Goal: Information Seeking & Learning: Learn about a topic

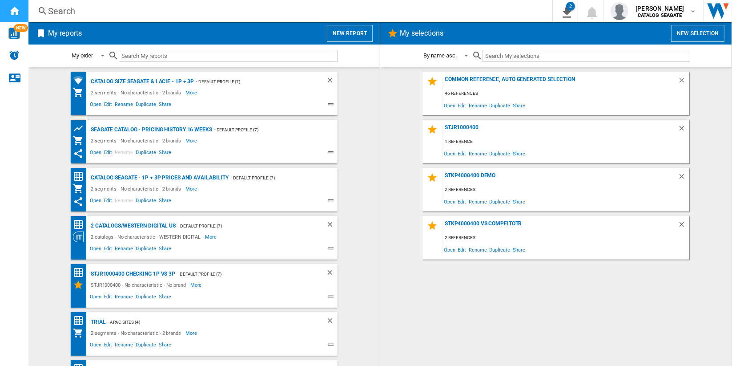
click at [20, 9] on div "Home" at bounding box center [14, 11] width 28 height 22
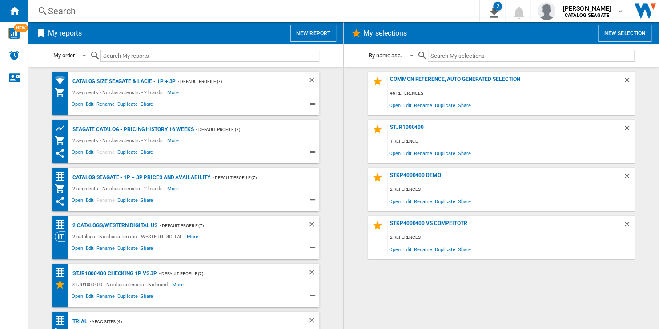
drag, startPoint x: 712, startPoint y: 0, endPoint x: 421, endPoint y: 284, distance: 406.7
click at [420, 283] on div "Common reference, auto generated selection 46 references Open Edit Rename Dupli…" at bounding box center [501, 198] width 297 height 253
click at [321, 36] on button "New report" at bounding box center [313, 33] width 46 height 17
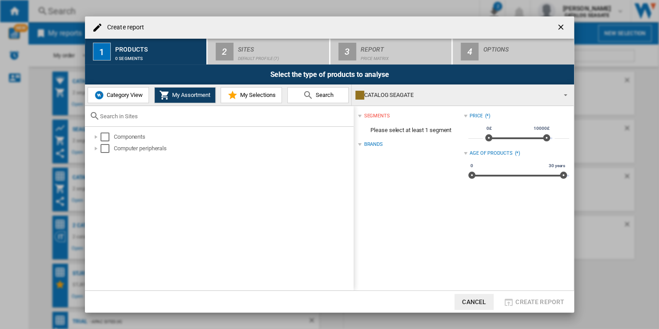
click at [134, 96] on span "Category View" at bounding box center [124, 95] width 38 height 7
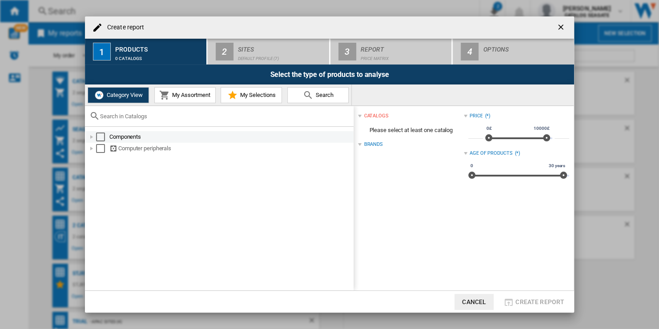
click at [101, 138] on div "Select" at bounding box center [100, 137] width 9 height 9
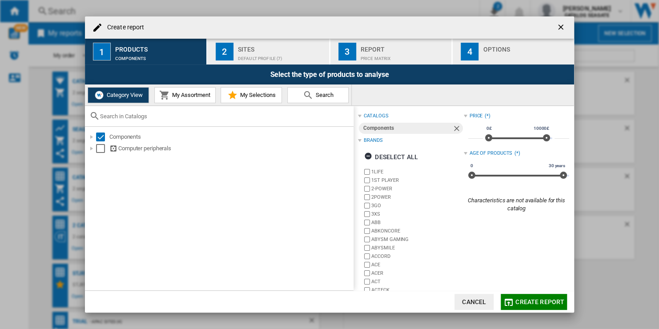
click at [199, 96] on span "My Assortment" at bounding box center [190, 95] width 40 height 7
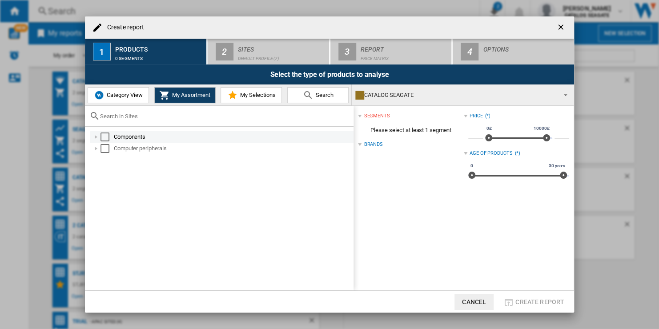
click at [105, 137] on div "Select" at bounding box center [105, 137] width 9 height 9
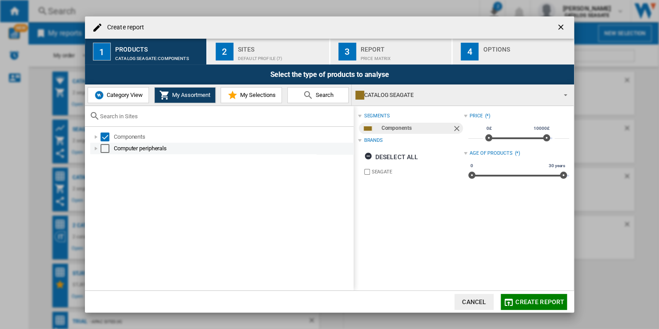
click at [104, 149] on div "Select" at bounding box center [105, 148] width 9 height 9
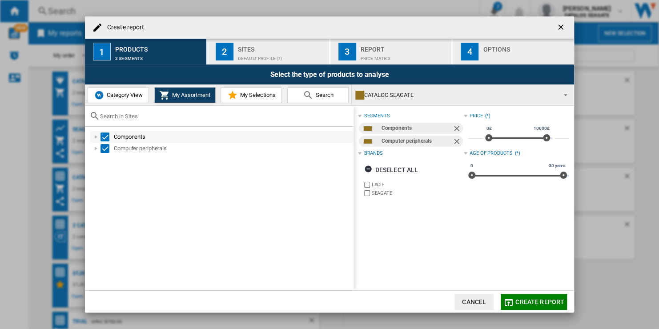
click at [97, 137] on div "Create report ..." at bounding box center [96, 137] width 9 height 9
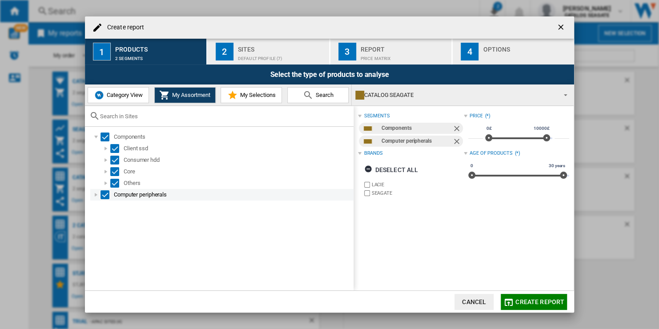
click at [104, 194] on div "Select" at bounding box center [105, 194] width 9 height 9
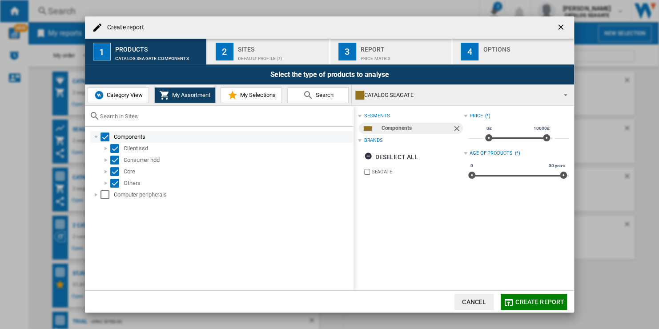
click at [106, 137] on div "Select" at bounding box center [105, 137] width 9 height 9
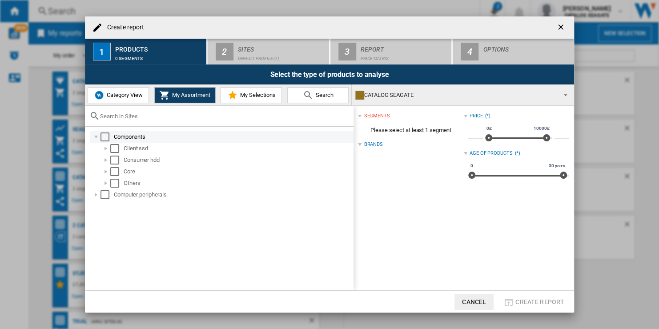
click at [104, 138] on div "Select" at bounding box center [105, 137] width 9 height 9
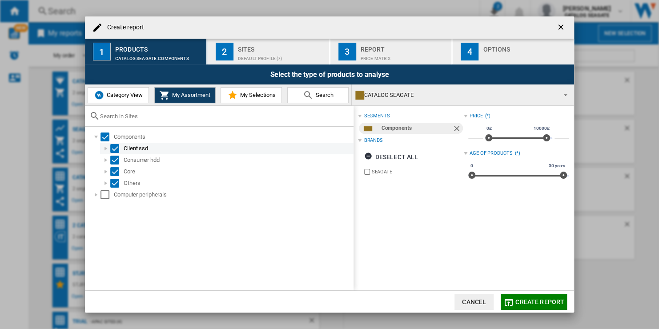
click at [106, 151] on div "Create report ..." at bounding box center [105, 148] width 9 height 9
click at [106, 149] on div "Create report ..." at bounding box center [105, 148] width 9 height 9
click at [134, 94] on span "Category View" at bounding box center [124, 95] width 38 height 7
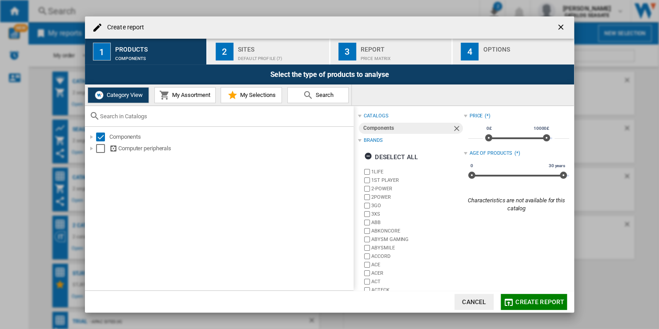
scroll to position [23, 0]
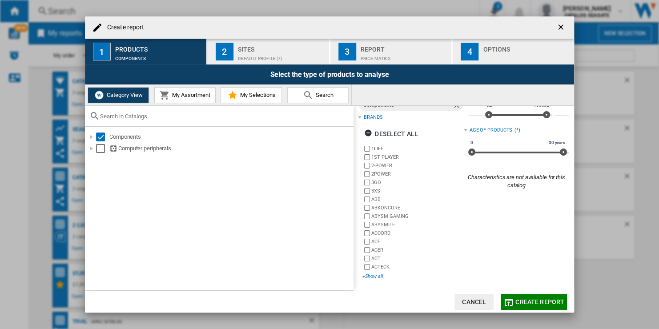
click at [380, 275] on div "+Show all" at bounding box center [413, 276] width 101 height 7
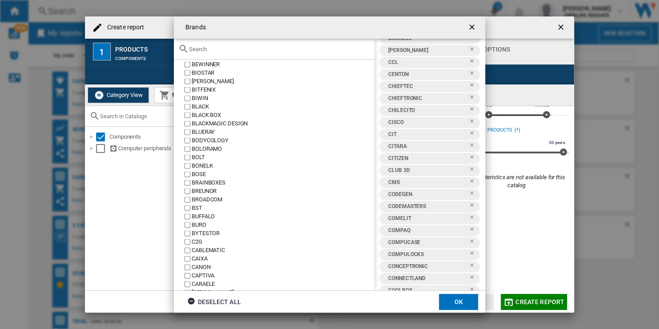
scroll to position [1824, 0]
click at [472, 25] on ng-md-icon "getI18NText('BUTTONS.CLOSE_DIALOG')" at bounding box center [472, 28] width 11 height 11
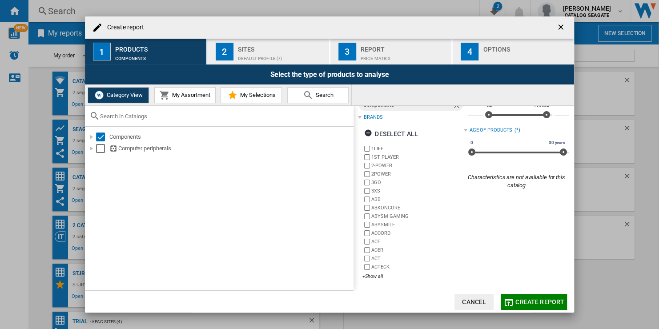
click at [196, 93] on span "My Assortment" at bounding box center [190, 95] width 40 height 7
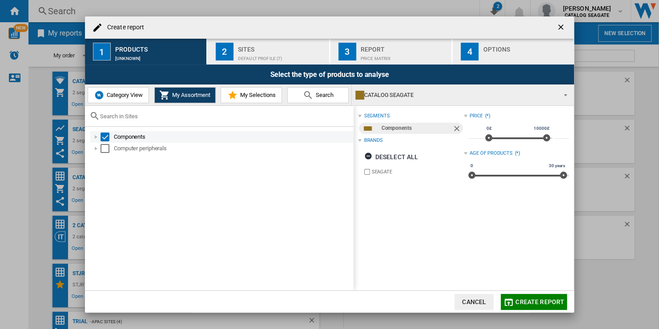
click at [96, 137] on div "Create report ..." at bounding box center [96, 137] width 9 height 9
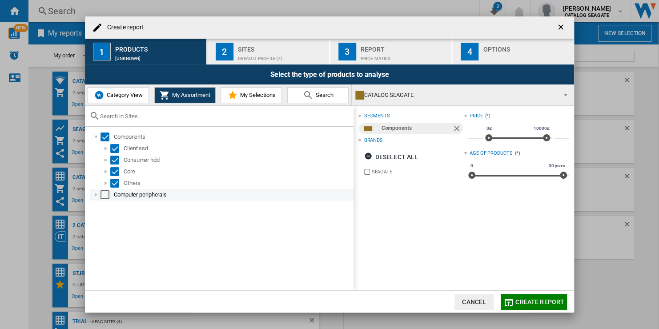
click at [96, 193] on div "Create report ..." at bounding box center [96, 194] width 9 height 9
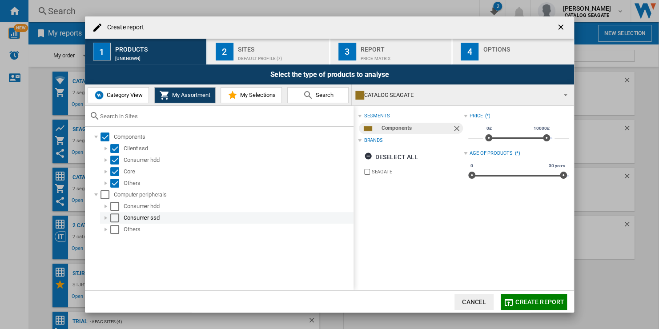
click at [115, 219] on div "Select" at bounding box center [114, 218] width 9 height 9
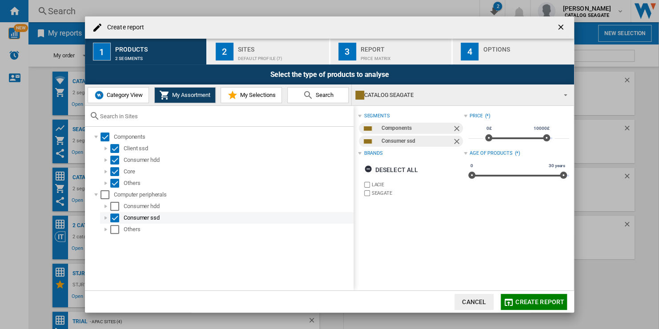
click at [115, 219] on div "Select" at bounding box center [114, 218] width 9 height 9
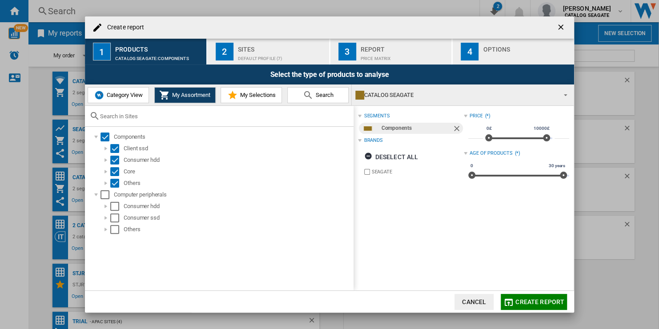
click at [285, 56] on div "Default profile (7)" at bounding box center [282, 56] width 88 height 9
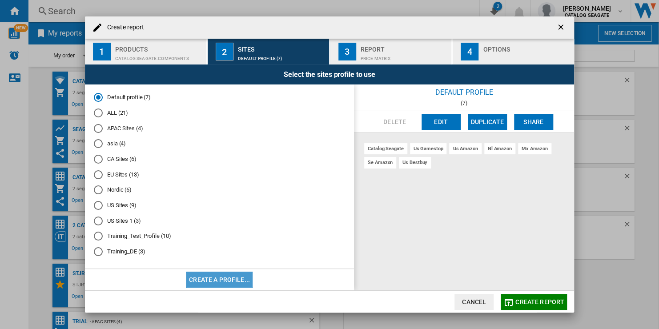
click at [220, 282] on button "Create a profile..." at bounding box center [219, 280] width 66 height 16
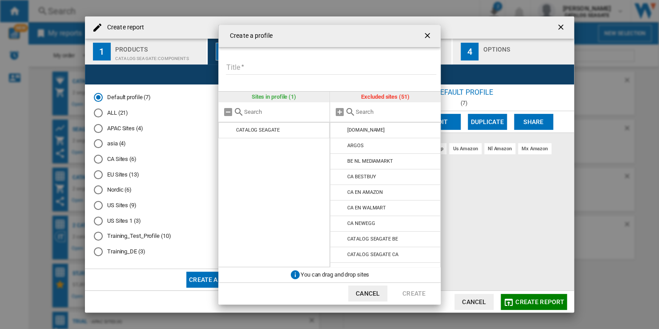
click at [427, 34] on ng-md-icon "getI18NText('BUTTONS.CLOSE_DIALOG')" at bounding box center [428, 36] width 11 height 11
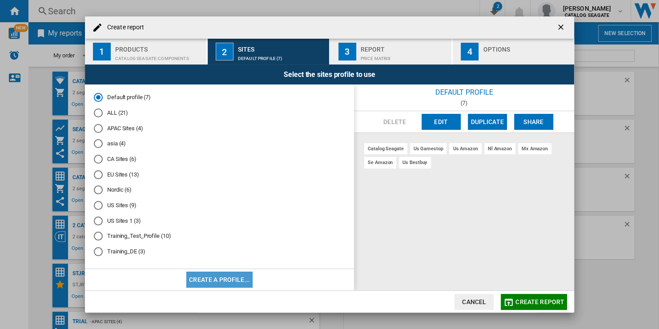
click at [230, 278] on button "Create a profile..." at bounding box center [219, 280] width 66 height 16
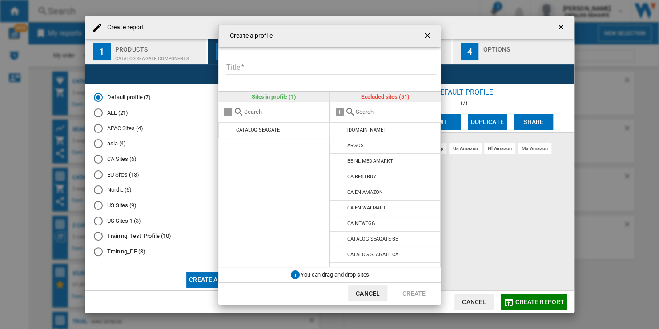
click at [283, 67] on input "Title" at bounding box center [331, 67] width 210 height 13
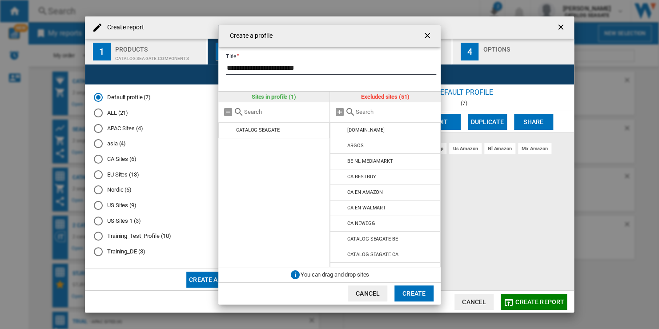
type input "**********"
click at [379, 108] on div "Create a ..." at bounding box center [385, 112] width 111 height 20
click at [379, 110] on input "Create a ..." at bounding box center [396, 112] width 81 height 7
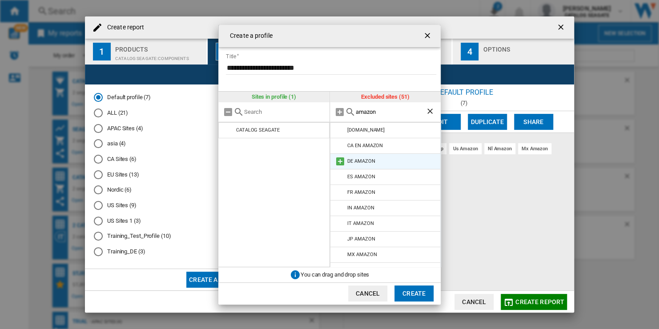
click at [340, 161] on md-icon "Create a ..." at bounding box center [340, 161] width 11 height 11
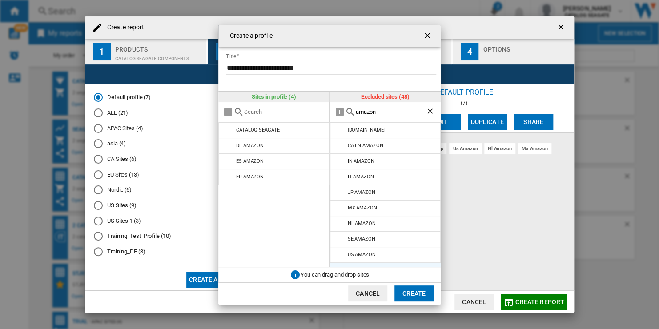
click at [340, 161] on md-icon "Create a ..." at bounding box center [340, 161] width 11 height 11
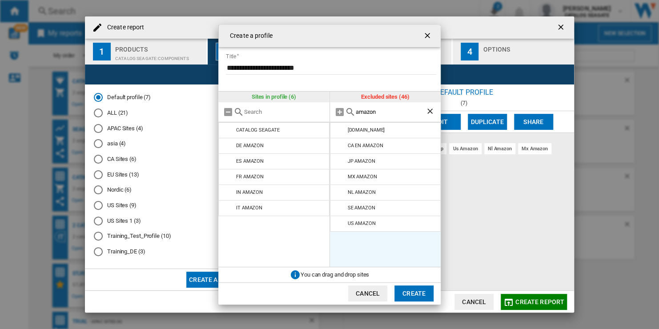
click at [340, 161] on md-icon "Create a ..." at bounding box center [340, 161] width 11 height 11
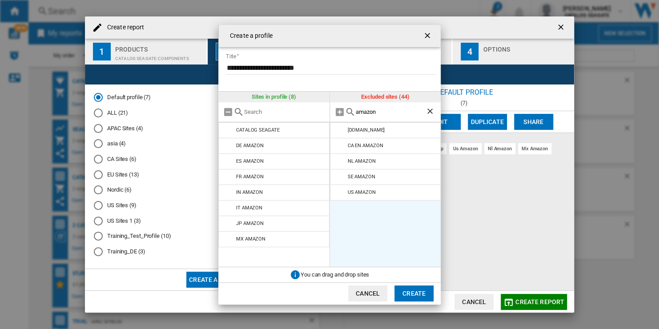
click at [340, 161] on md-icon "Create a ..." at bounding box center [340, 161] width 11 height 11
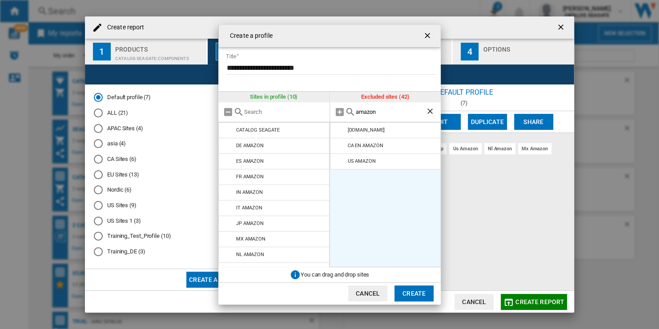
click at [340, 161] on md-icon "Create a ..." at bounding box center [340, 161] width 11 height 11
click at [394, 113] on input "amazon" at bounding box center [391, 112] width 70 height 7
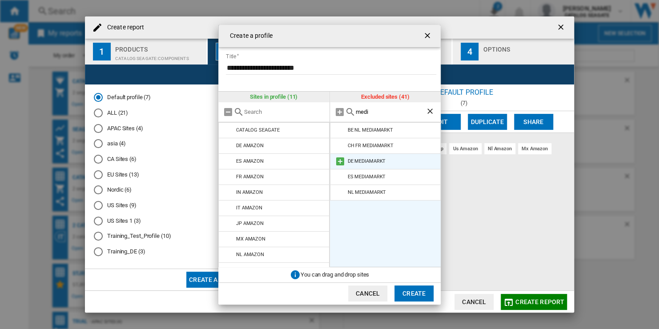
type input "medi"
click at [339, 162] on md-icon "Create a ..." at bounding box center [340, 161] width 11 height 11
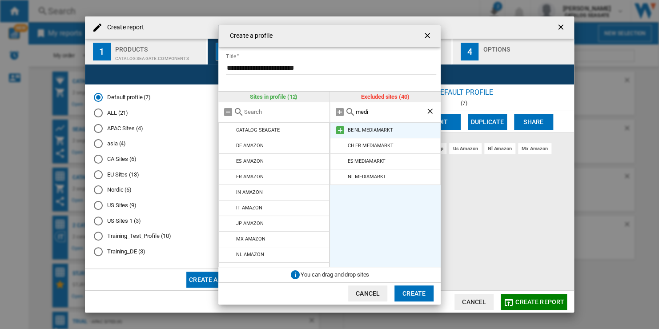
click at [338, 132] on md-icon "Create a ..." at bounding box center [340, 130] width 11 height 11
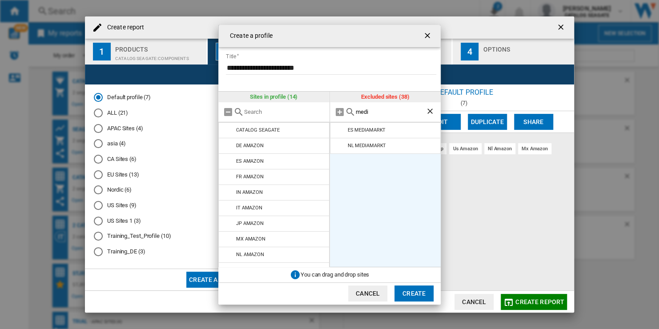
click at [338, 132] on md-icon "Create a ..." at bounding box center [340, 130] width 11 height 11
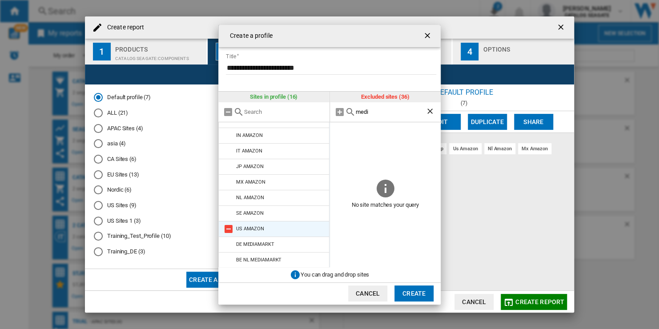
scroll to position [105, 0]
click at [418, 293] on button "Create" at bounding box center [414, 294] width 39 height 16
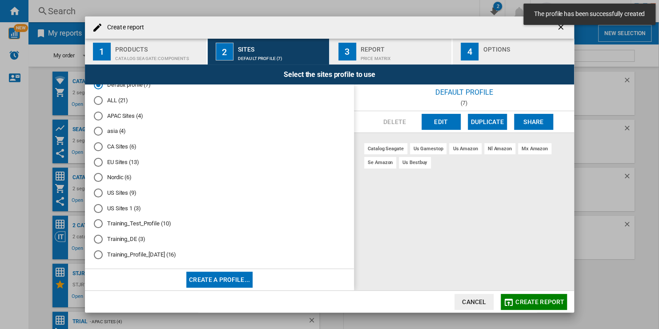
scroll to position [19, 0]
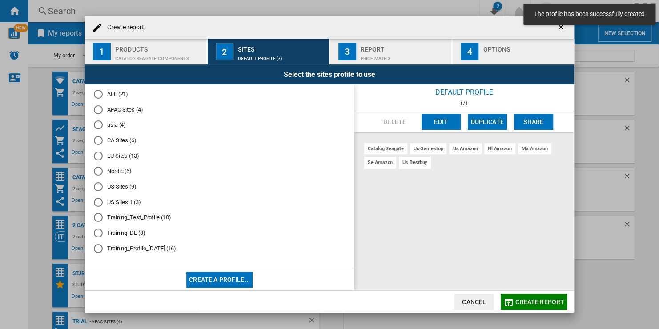
click at [152, 250] on md-radio-button "Training_Profile_[DATE] (16)" at bounding box center [219, 248] width 251 height 8
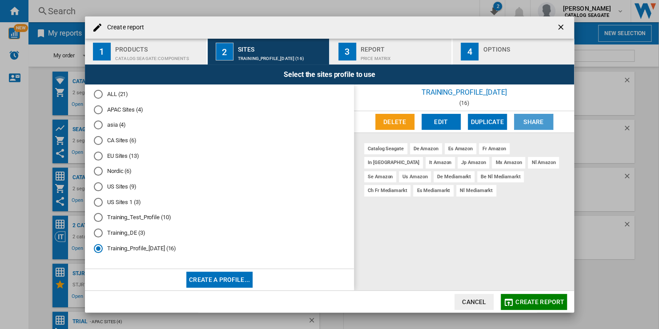
click at [541, 122] on button "Share" at bounding box center [533, 122] width 39 height 16
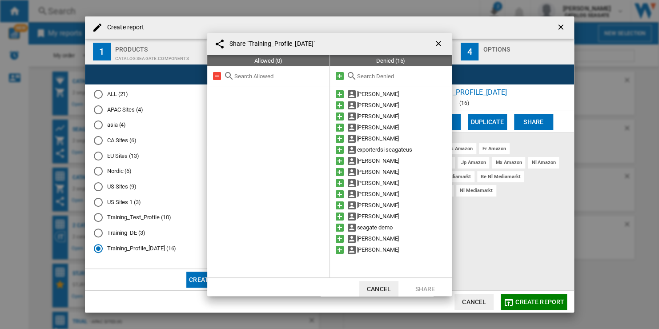
click at [434, 44] on ng-md-icon "getI18NText('BUTTONS.CLOSE_DIALOG')" at bounding box center [439, 44] width 11 height 11
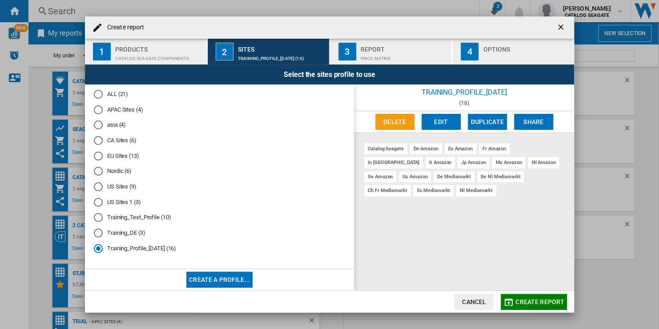
click at [164, 58] on div "CATALOG SEAGATE:Components" at bounding box center [159, 56] width 88 height 9
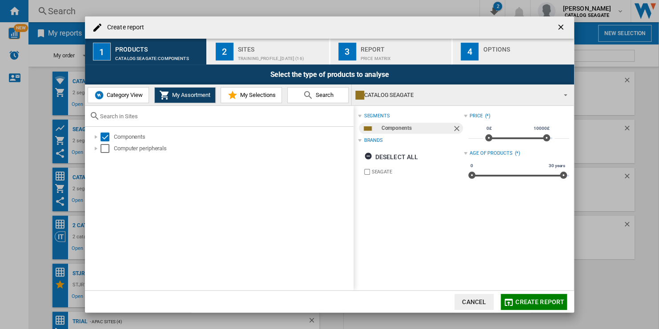
click at [282, 58] on div "Training_Profile_[DATE] (16)" at bounding box center [282, 56] width 88 height 9
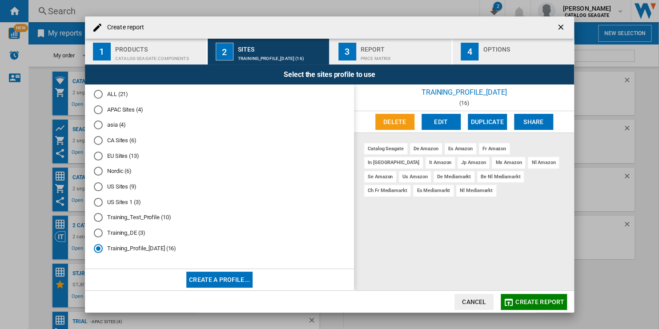
click at [533, 300] on span "Create report" at bounding box center [540, 301] width 49 height 7
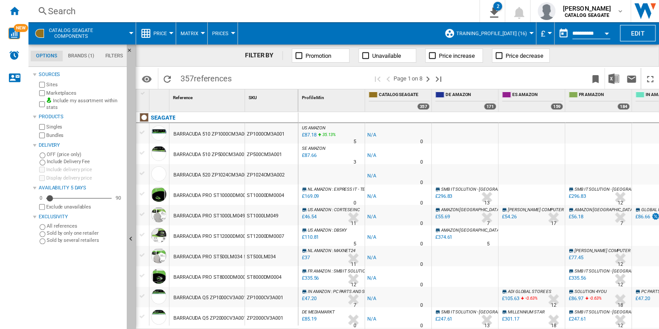
click at [131, 153] on button "Hide" at bounding box center [131, 239] width 9 height 390
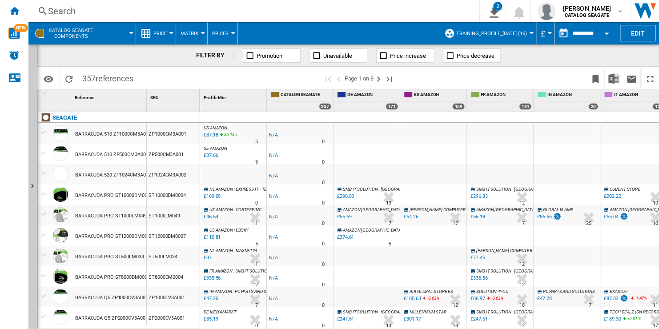
click at [544, 35] on button "£" at bounding box center [545, 33] width 9 height 22
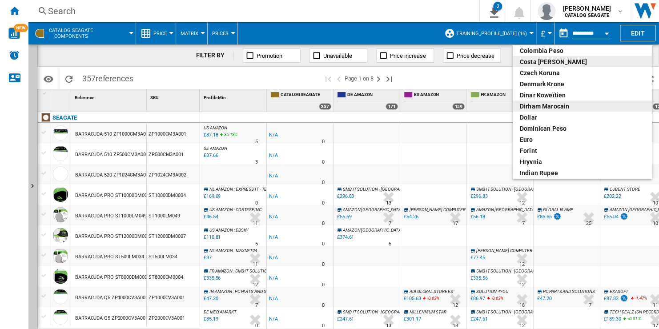
scroll to position [89, 0]
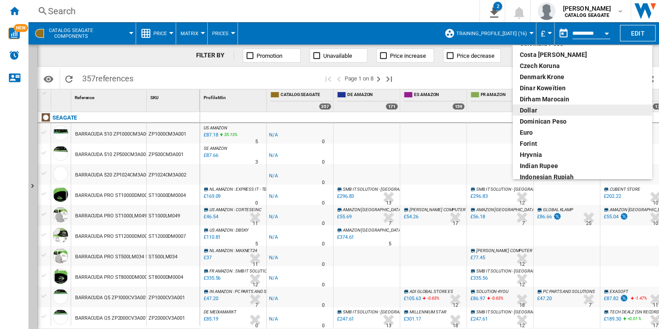
click at [576, 107] on div "dollar" at bounding box center [582, 110] width 125 height 9
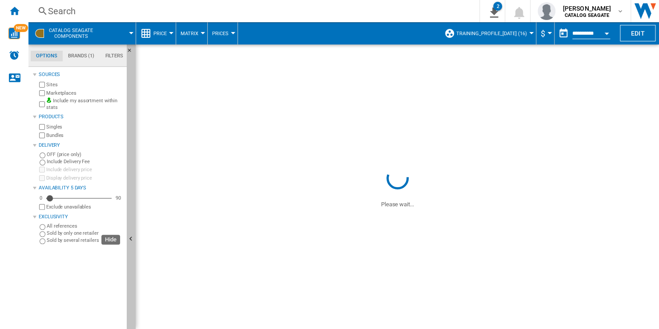
click at [133, 183] on button "Hide" at bounding box center [131, 239] width 9 height 390
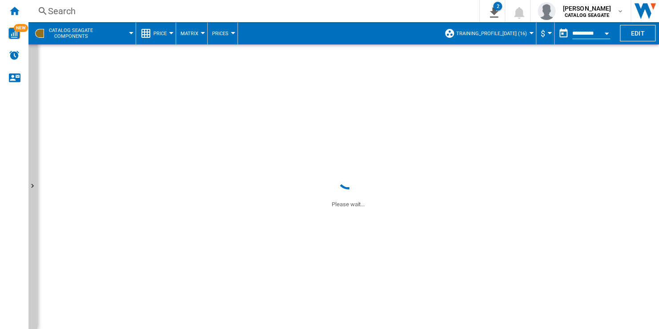
click at [599, 33] on button "Open calendar" at bounding box center [607, 32] width 16 height 16
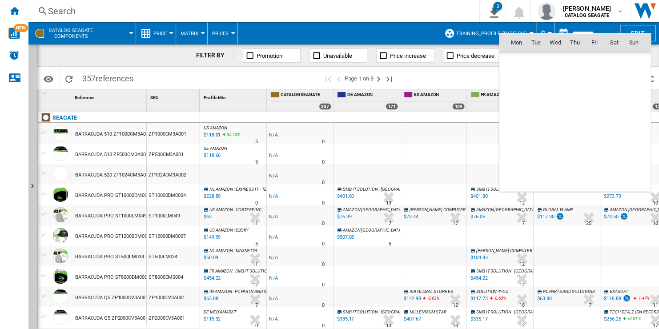
scroll to position [4243, 0]
click at [412, 29] on div at bounding box center [329, 164] width 659 height 329
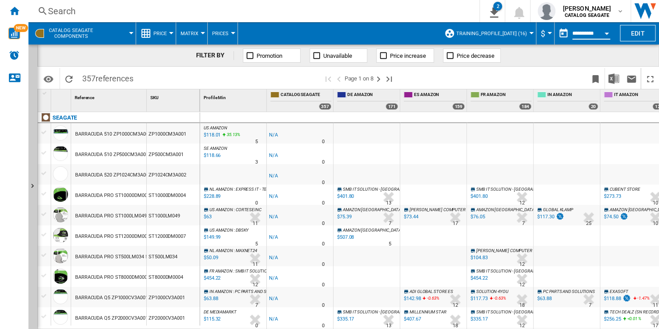
click at [591, 32] on input "**********" at bounding box center [591, 35] width 38 height 8
click at [603, 34] on button "Open calendar" at bounding box center [607, 32] width 16 height 16
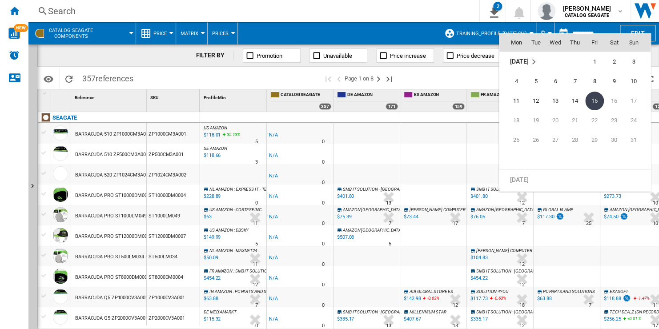
click at [488, 79] on div at bounding box center [329, 164] width 659 height 329
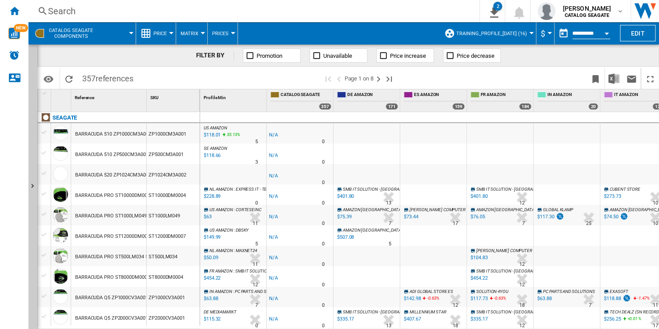
click at [117, 36] on span at bounding box center [118, 33] width 26 height 22
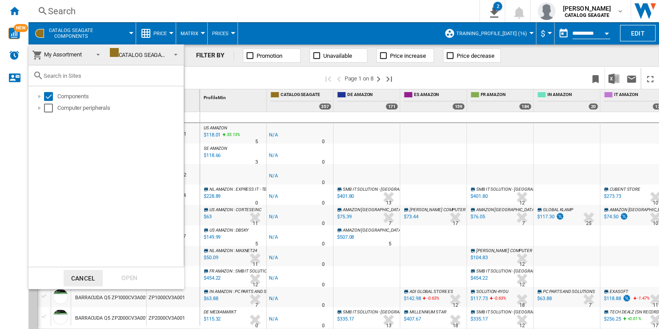
click at [117, 30] on md-backdrop at bounding box center [329, 164] width 659 height 329
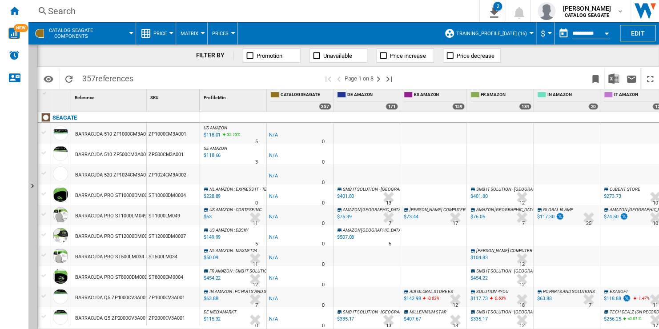
click at [103, 32] on div "CATALOG SEAGATE Components" at bounding box center [82, 33] width 98 height 22
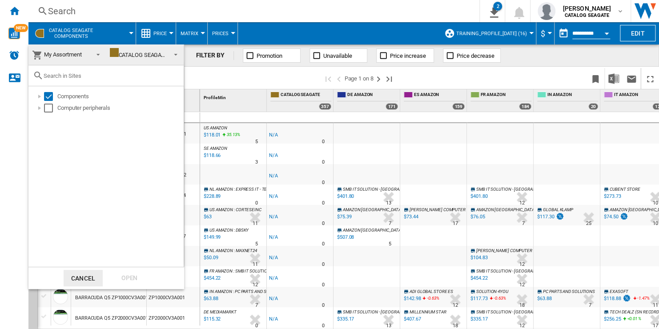
click at [81, 56] on span "My Assortment" at bounding box center [63, 54] width 38 height 7
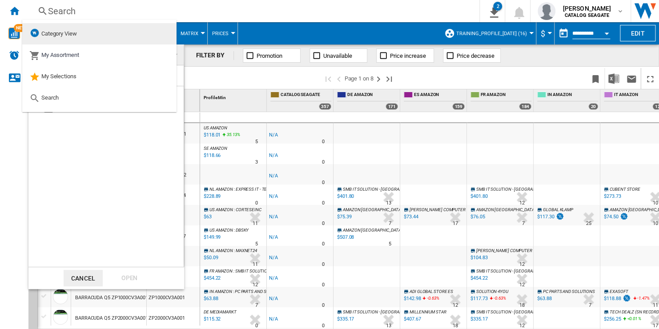
click at [84, 38] on md-option "Category View" at bounding box center [99, 33] width 154 height 21
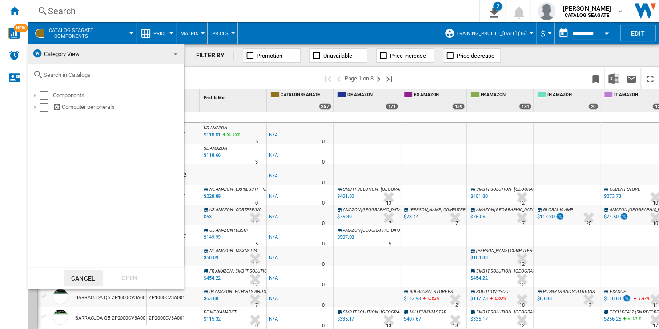
click at [229, 83] on md-backdrop at bounding box center [329, 164] width 659 height 329
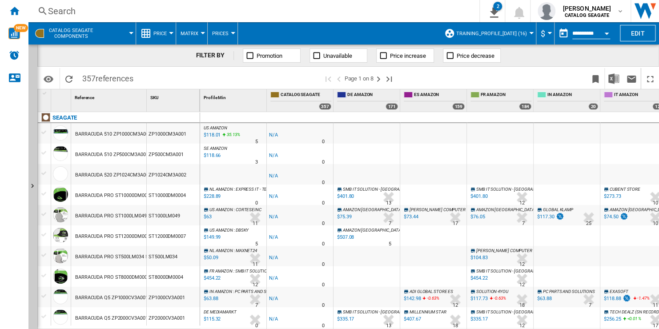
drag, startPoint x: 83, startPoint y: 77, endPoint x: 133, endPoint y: 77, distance: 50.3
click at [133, 77] on span "357 references" at bounding box center [108, 77] width 60 height 19
drag, startPoint x: 133, startPoint y: 77, endPoint x: 180, endPoint y: 78, distance: 46.7
click at [180, 78] on span at bounding box center [230, 78] width 185 height 21
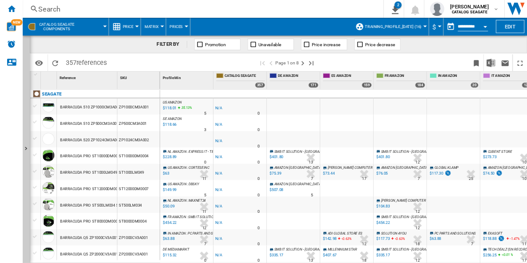
scroll to position [44, 0]
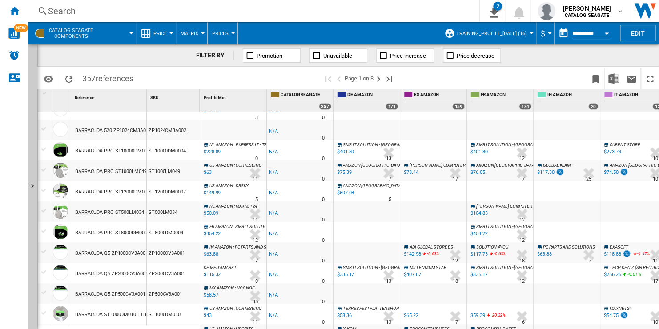
click at [129, 151] on div "BARRACUDA PRO ST10000DM0004 10TB" at bounding box center [120, 151] width 90 height 20
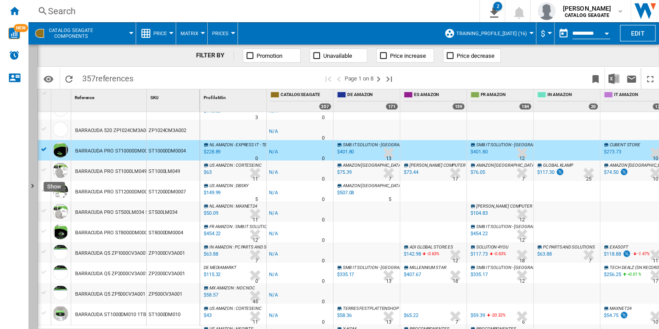
click at [33, 126] on button "Show" at bounding box center [32, 186] width 9 height 285
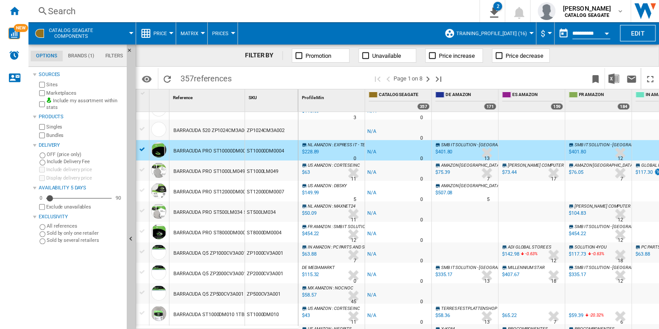
click at [83, 100] on label "Include my assortment within stats" at bounding box center [84, 104] width 77 height 14
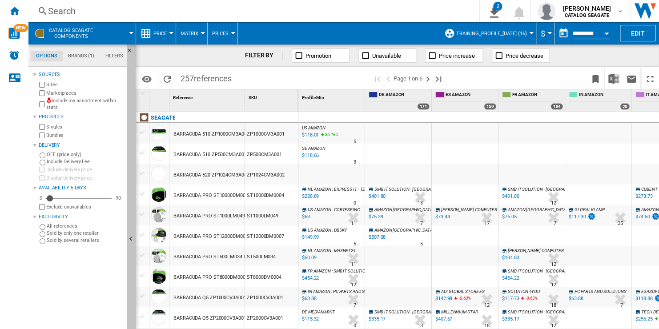
click at [131, 207] on button "Hide" at bounding box center [131, 239] width 9 height 390
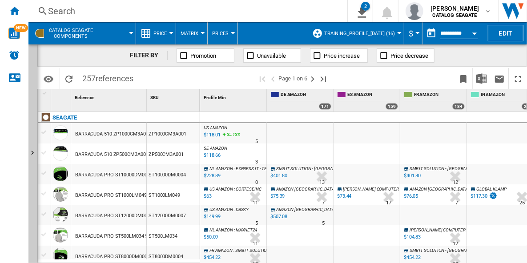
drag, startPoint x: 633, startPoint y: 0, endPoint x: 355, endPoint y: 77, distance: 288.3
click at [355, 77] on span at bounding box center [394, 78] width 119 height 21
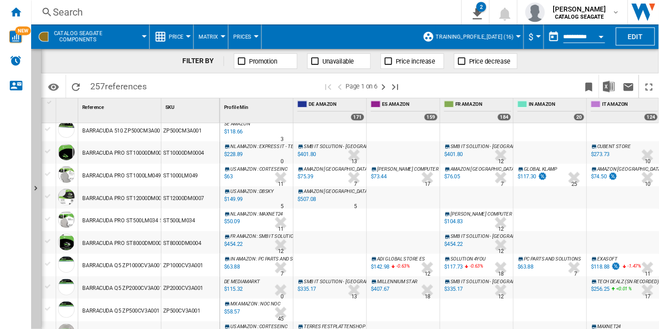
scroll to position [36, 0]
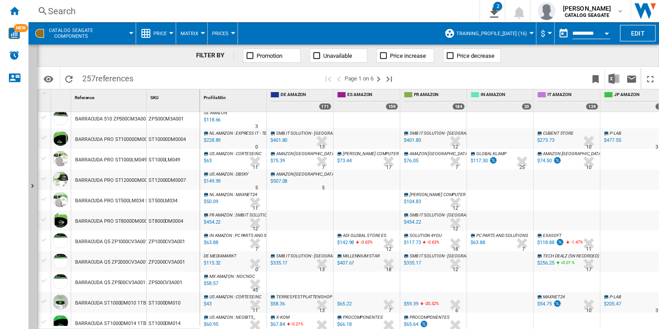
drag, startPoint x: 499, startPoint y: 0, endPoint x: 454, endPoint y: 82, distance: 93.0
click at [454, 82] on span at bounding box center [493, 78] width 185 height 21
click at [595, 78] on ng-md-icon "Bookmark this report" at bounding box center [595, 79] width 11 height 11
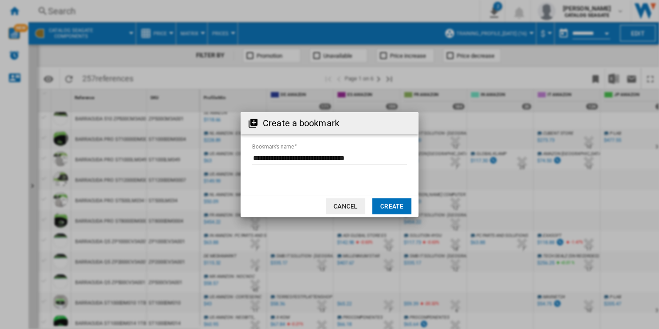
click at [313, 157] on input "Bookmark's name" at bounding box center [329, 157] width 155 height 13
type input "**********"
click at [392, 207] on button "Create" at bounding box center [391, 206] width 39 height 16
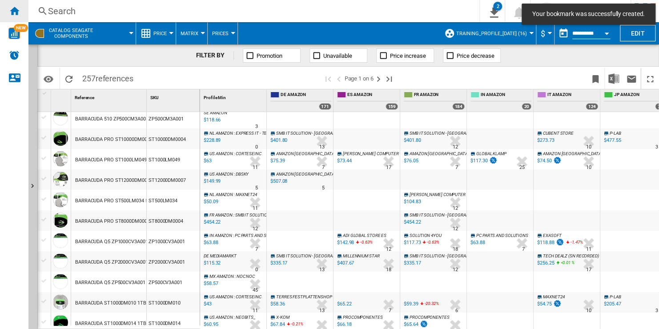
click at [13, 14] on ng-md-icon "Home" at bounding box center [14, 10] width 11 height 11
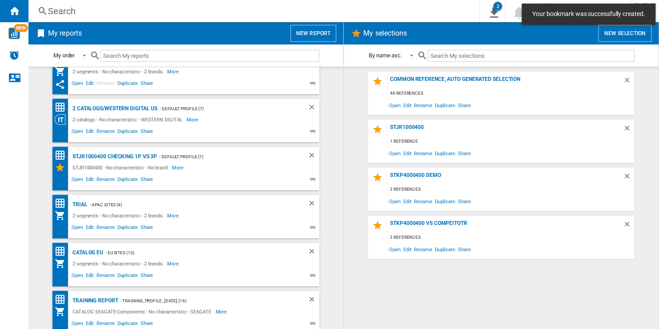
scroll to position [122, 0]
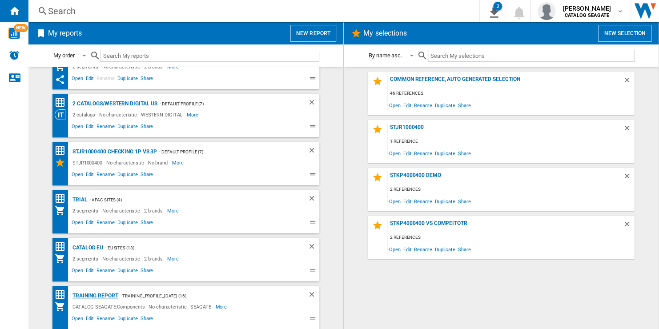
click at [100, 293] on div "Training Report" at bounding box center [94, 295] width 48 height 11
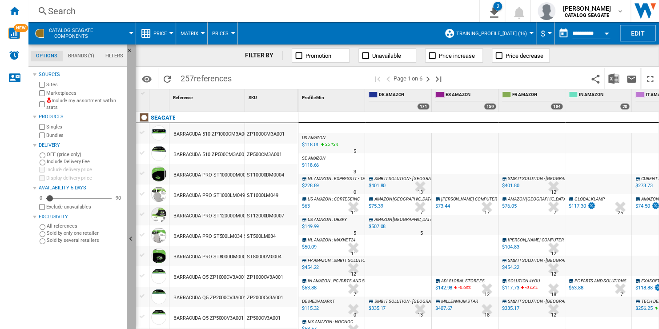
click at [130, 251] on button "Hide" at bounding box center [131, 239] width 9 height 390
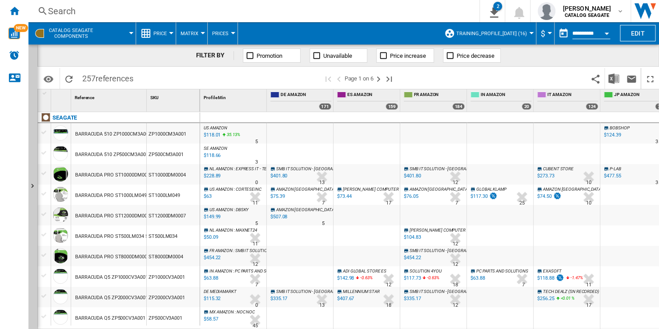
click at [170, 36] on button "Price" at bounding box center [162, 33] width 18 height 22
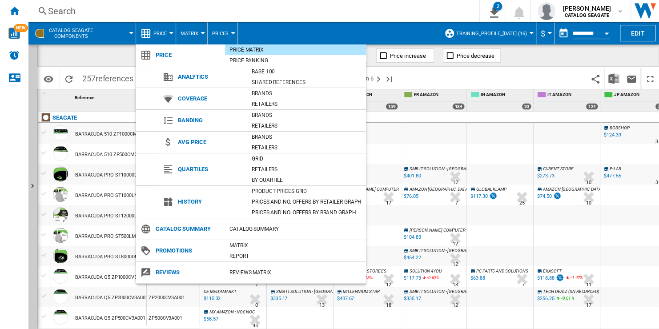
click at [180, 14] on md-backdrop at bounding box center [329, 164] width 659 height 329
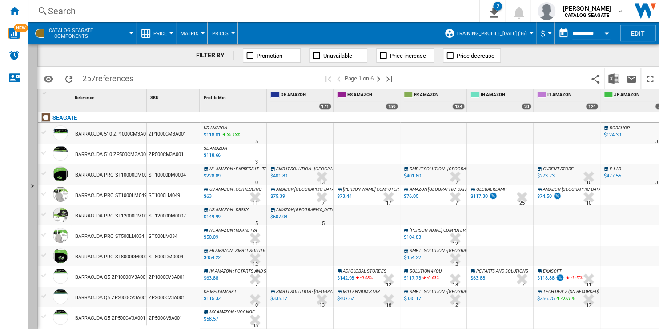
click at [31, 117] on button "Show" at bounding box center [32, 186] width 9 height 285
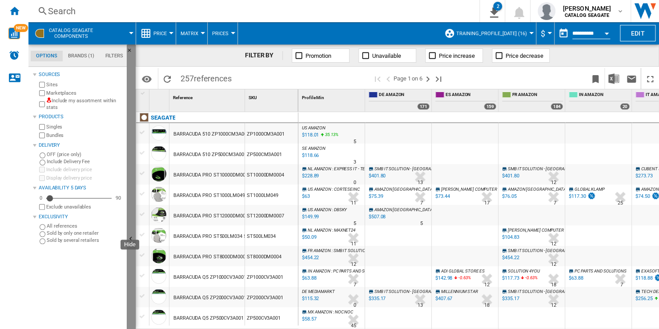
click at [129, 144] on button "Hide" at bounding box center [131, 239] width 9 height 390
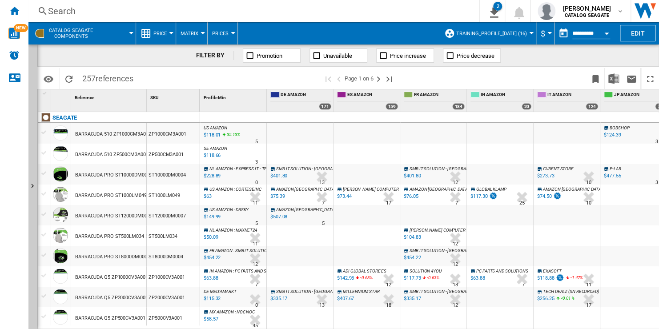
click at [170, 34] on button "Price" at bounding box center [162, 33] width 18 height 22
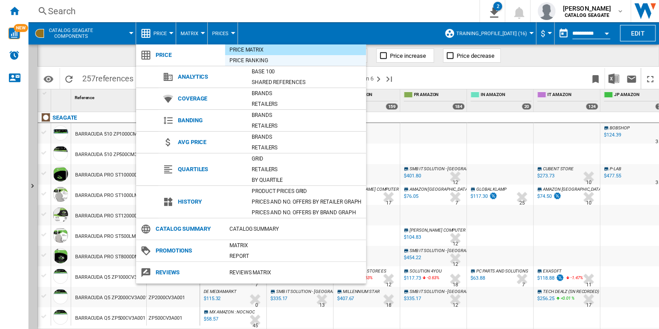
click at [270, 60] on div "Price Ranking" at bounding box center [295, 60] width 141 height 9
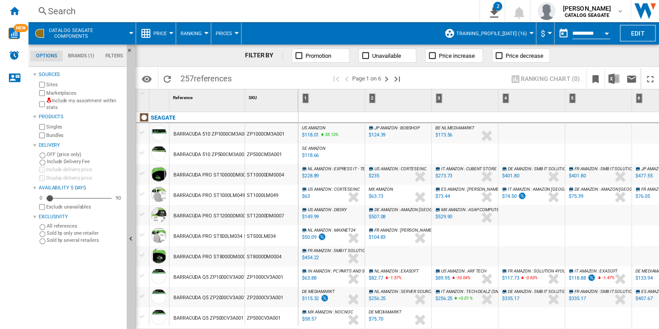
click at [249, 136] on div "ZP1000CM3A001" at bounding box center [271, 133] width 53 height 20
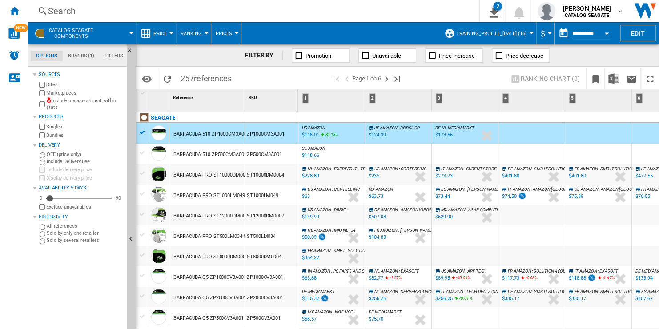
click at [257, 177] on div "ST10000DM0004" at bounding box center [271, 174] width 53 height 20
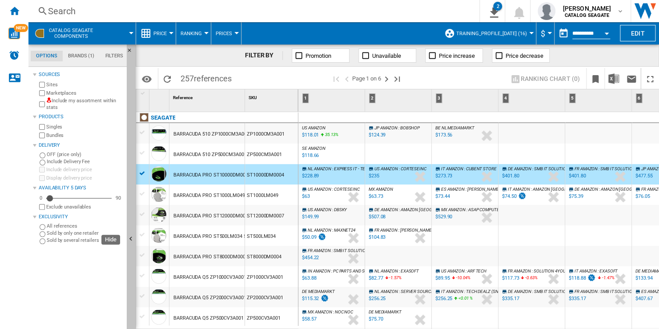
click at [130, 208] on button "Hide" at bounding box center [131, 239] width 9 height 390
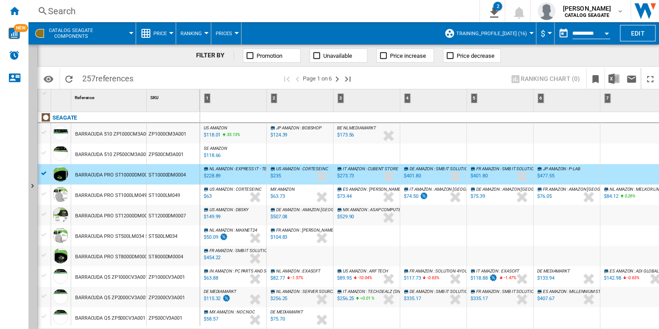
click at [168, 37] on button "Price" at bounding box center [162, 33] width 18 height 22
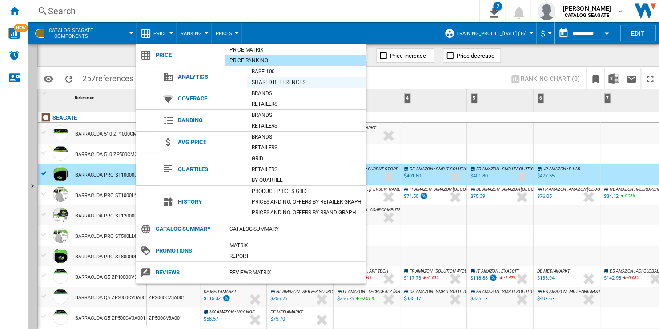
click at [305, 82] on div "Shared references" at bounding box center [306, 82] width 119 height 9
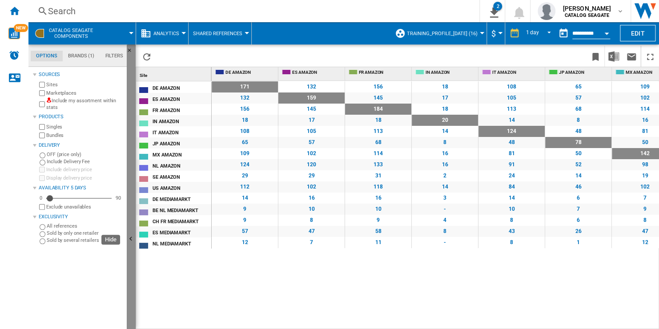
click at [133, 228] on button "Hide" at bounding box center [131, 239] width 9 height 390
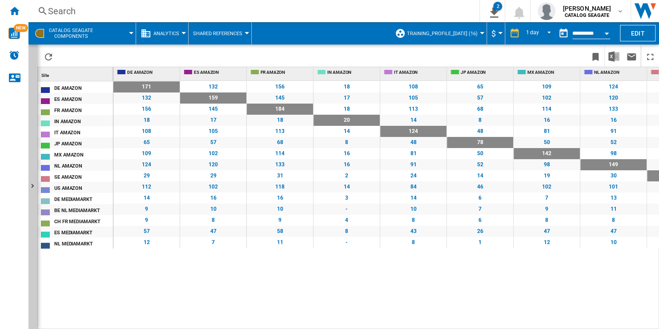
click at [214, 86] on div "132" at bounding box center [213, 86] width 66 height 11
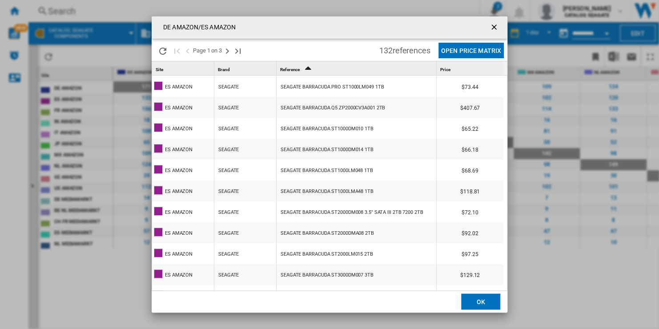
click at [491, 27] on ng-md-icon "getI18NText('BUTTONS.CLOSE_DIALOG')" at bounding box center [495, 28] width 11 height 11
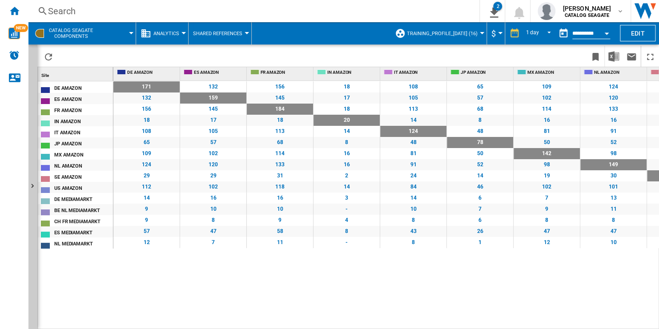
click at [240, 34] on span "Shared References" at bounding box center [217, 34] width 49 height 6
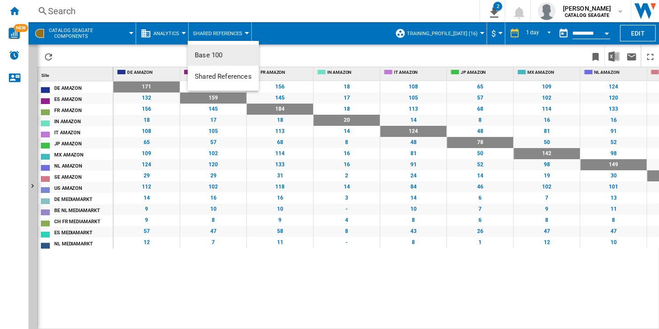
click at [286, 34] on md-backdrop at bounding box center [329, 164] width 659 height 329
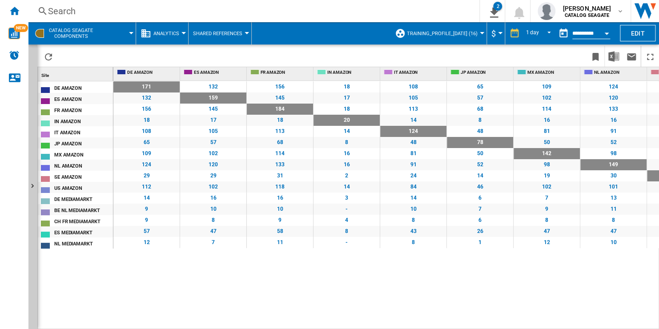
click at [172, 36] on span "Analytics" at bounding box center [166, 34] width 26 height 6
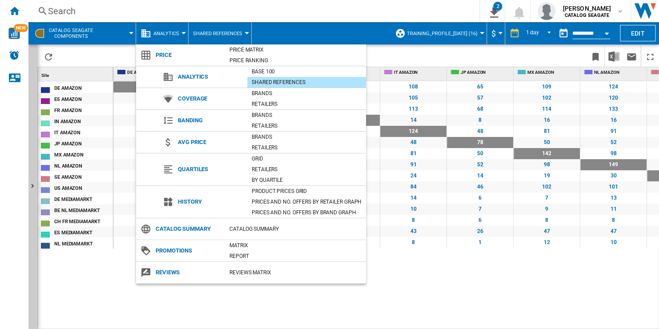
click at [392, 57] on md-backdrop at bounding box center [329, 164] width 659 height 329
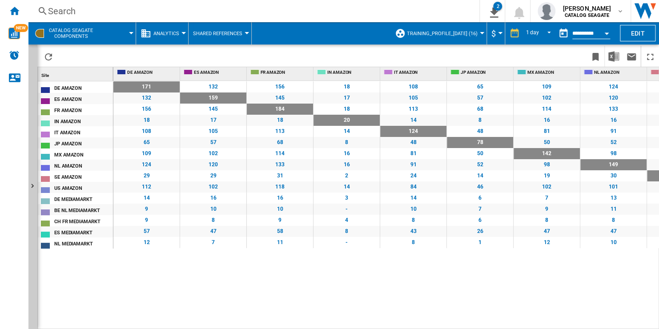
click at [244, 32] on button "Shared References" at bounding box center [220, 33] width 54 height 22
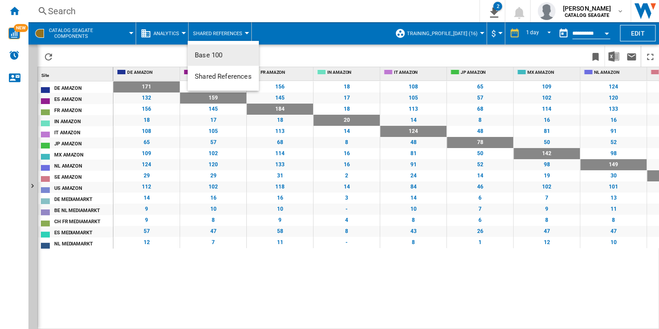
click at [231, 56] on button "Base 100" at bounding box center [223, 54] width 71 height 21
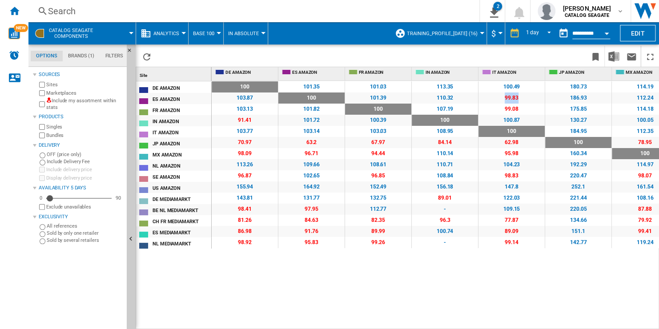
drag, startPoint x: 505, startPoint y: 98, endPoint x: 520, endPoint y: 96, distance: 15.2
click at [520, 96] on span "99.83" at bounding box center [512, 98] width 66 height 11
click at [525, 97] on span "99.83" at bounding box center [512, 98] width 66 height 11
drag, startPoint x: 527, startPoint y: 99, endPoint x: 503, endPoint y: 99, distance: 24.0
click at [503, 99] on span "99.83" at bounding box center [512, 98] width 66 height 11
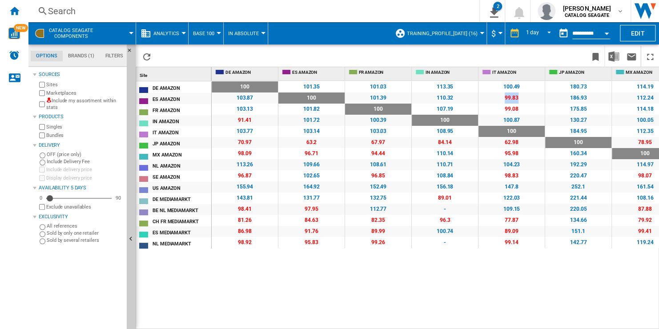
drag, startPoint x: 503, startPoint y: 99, endPoint x: 535, endPoint y: 97, distance: 32.1
click at [535, 97] on span "99.83" at bounding box center [512, 98] width 66 height 11
click at [180, 32] on button "Analytics" at bounding box center [168, 33] width 30 height 22
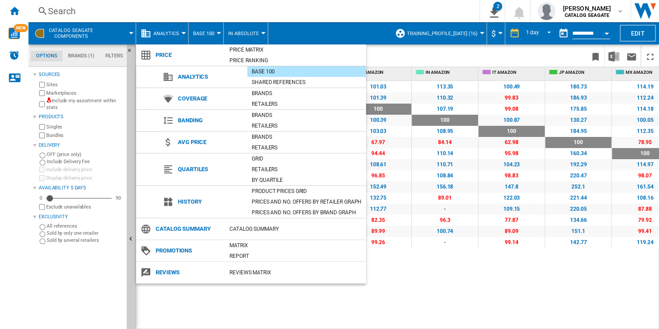
click at [337, 30] on md-backdrop at bounding box center [329, 164] width 659 height 329
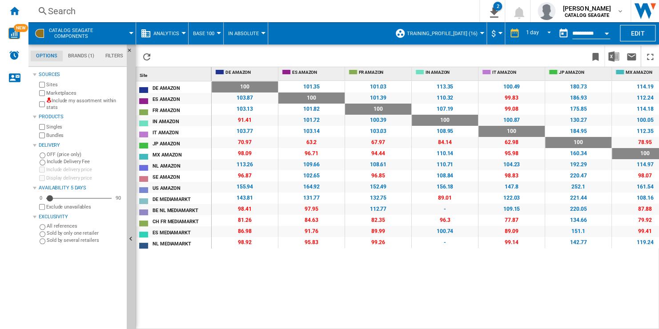
click at [66, 94] on label "Marketplaces" at bounding box center [84, 93] width 77 height 7
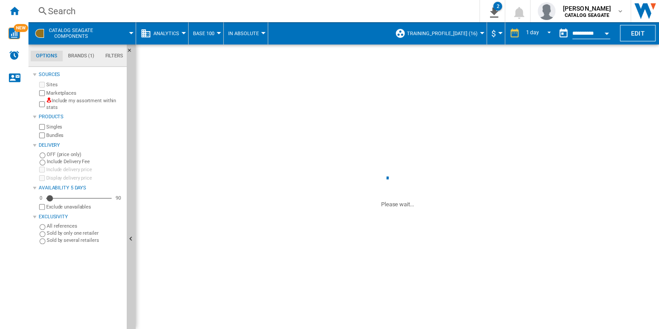
click at [69, 92] on label "Marketplaces" at bounding box center [84, 93] width 77 height 7
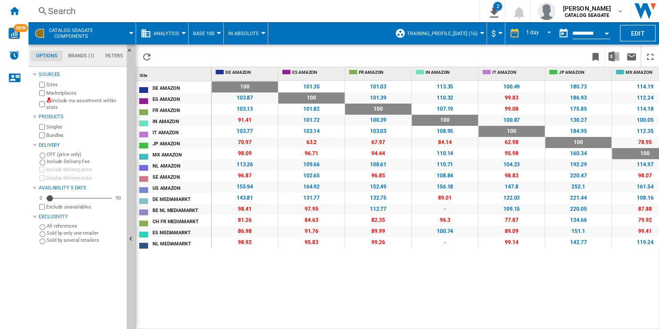
click at [183, 32] on div at bounding box center [183, 33] width 4 height 2
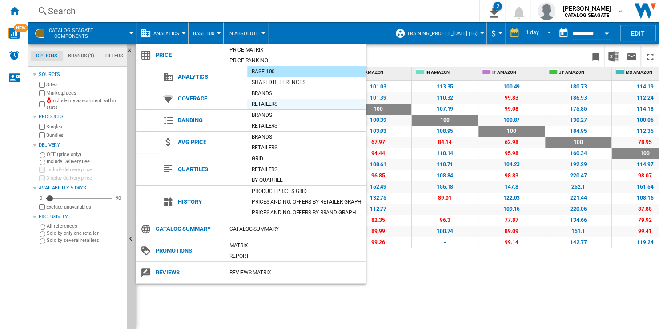
click at [295, 105] on div "Retailers" at bounding box center [306, 104] width 119 height 9
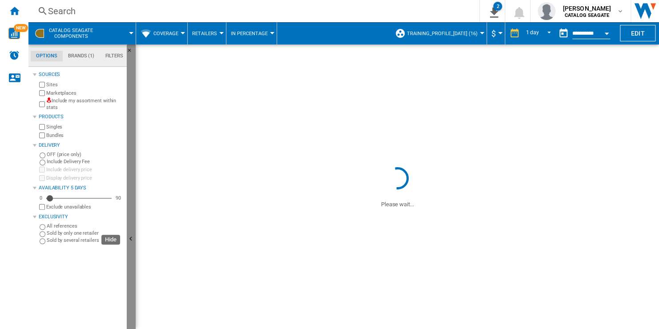
click at [131, 208] on button "Hide" at bounding box center [131, 239] width 9 height 390
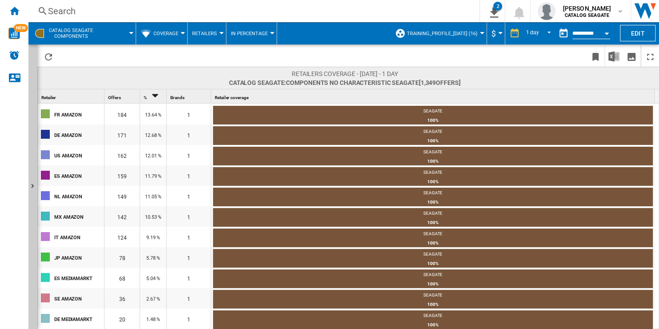
scroll to position [44, 0]
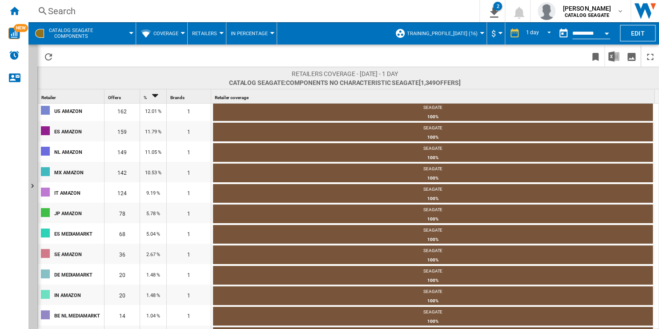
click at [92, 33] on button "CATALOG SEAGATE Components" at bounding box center [75, 33] width 53 height 22
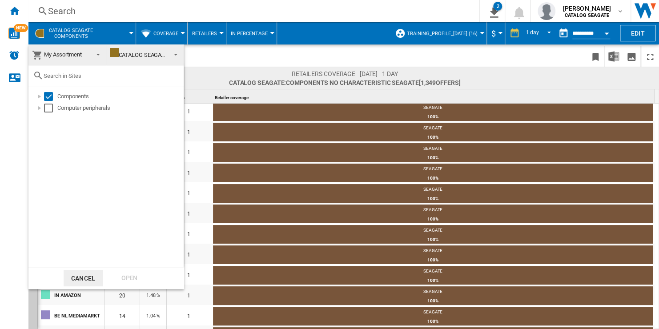
click at [83, 56] on span "My Assortment" at bounding box center [60, 54] width 56 height 12
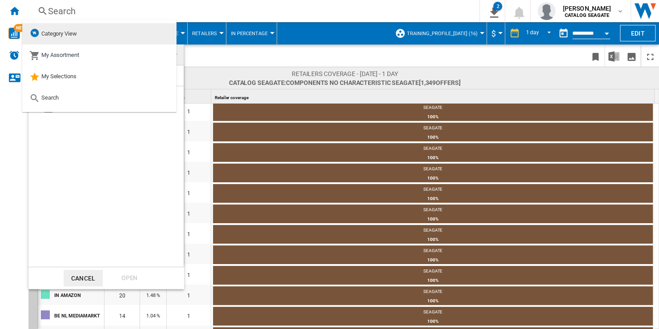
click at [85, 40] on md-option "Category View" at bounding box center [99, 33] width 154 height 21
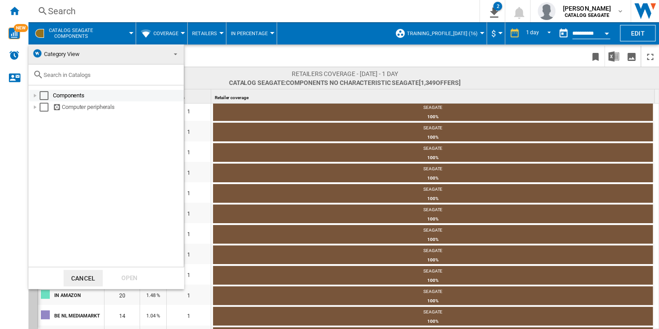
click at [36, 95] on div at bounding box center [35, 95] width 9 height 9
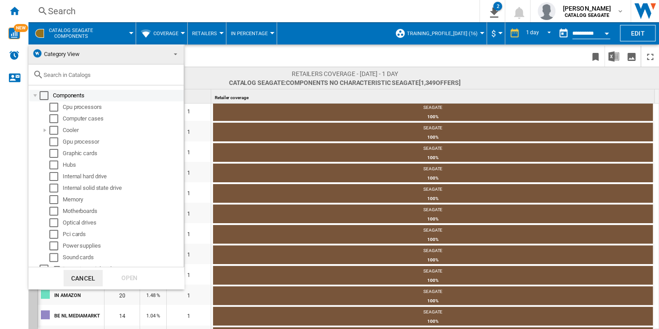
click at [43, 97] on div "Select" at bounding box center [44, 95] width 9 height 9
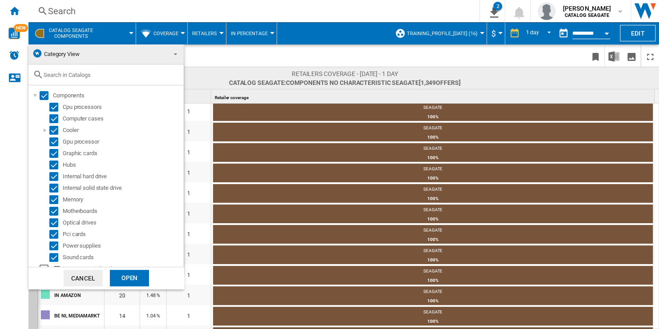
click at [132, 274] on div "Open" at bounding box center [129, 278] width 39 height 16
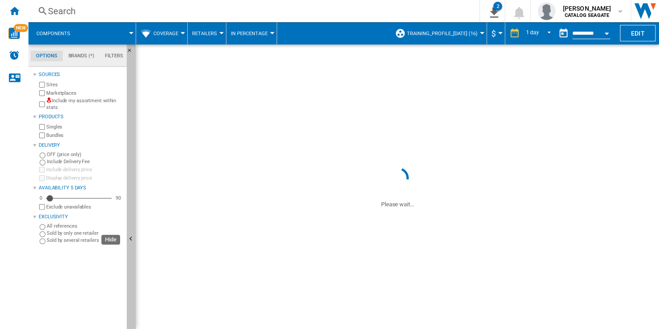
click at [132, 165] on button "Hide" at bounding box center [131, 239] width 9 height 390
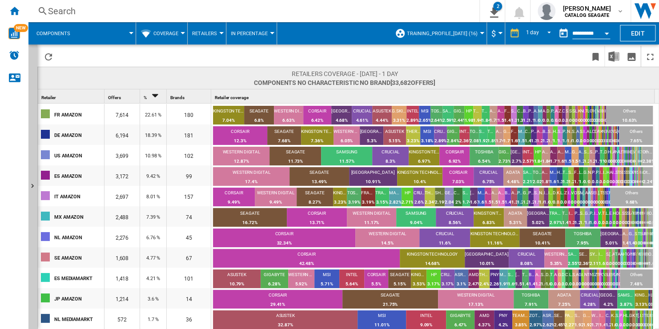
click at [99, 38] on span at bounding box center [107, 33] width 48 height 22
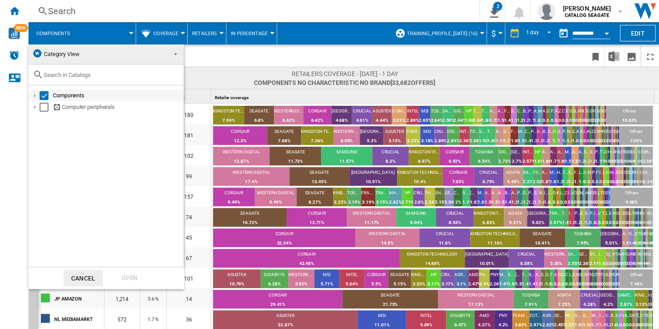
click at [36, 97] on div at bounding box center [35, 95] width 9 height 9
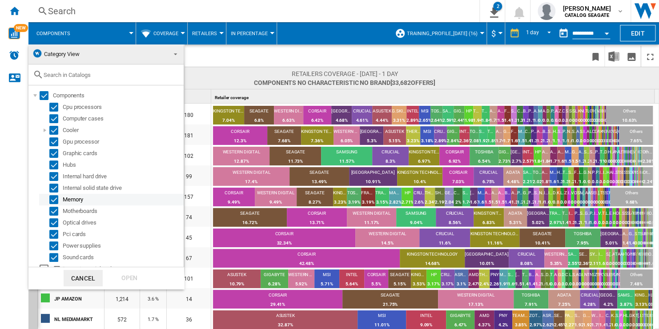
scroll to position [8, 0]
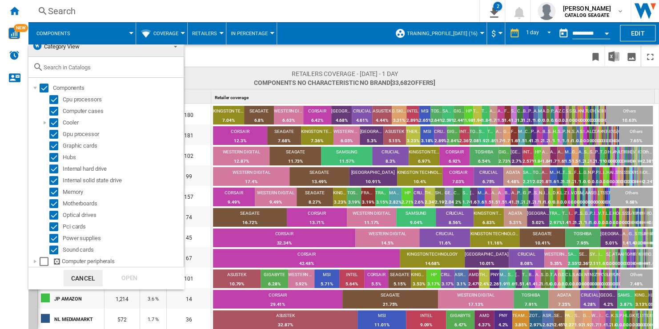
click at [223, 78] on md-backdrop at bounding box center [329, 164] width 659 height 329
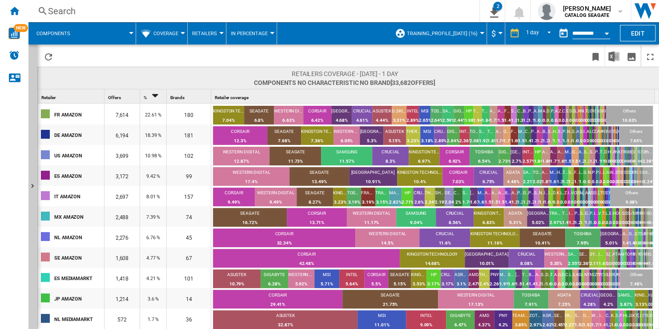
click at [175, 33] on span "Coverage" at bounding box center [165, 34] width 25 height 6
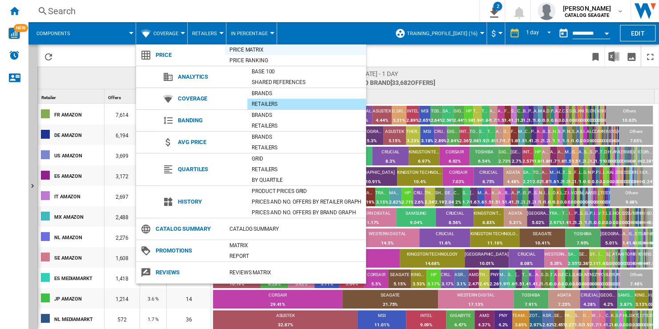
click at [282, 49] on div "Price Matrix" at bounding box center [295, 49] width 141 height 9
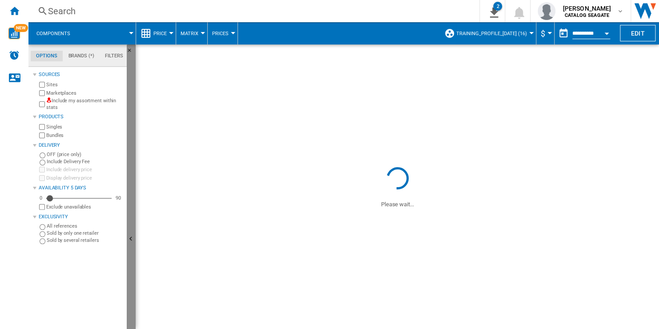
click at [132, 180] on button "Hide" at bounding box center [131, 239] width 9 height 390
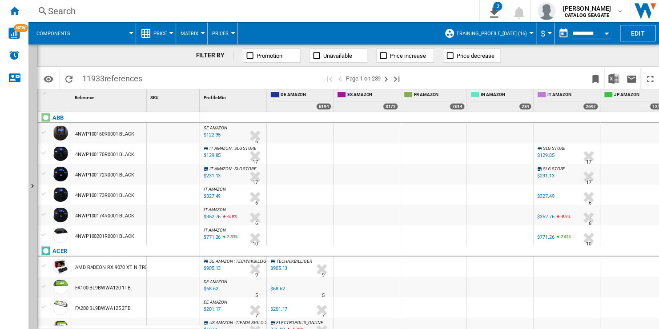
drag, startPoint x: 86, startPoint y: 78, endPoint x: 101, endPoint y: 78, distance: 14.2
click at [101, 78] on span "11933 references" at bounding box center [112, 77] width 69 height 19
drag, startPoint x: 101, startPoint y: 78, endPoint x: 141, endPoint y: 81, distance: 40.6
click at [141, 81] on span "11933 references" at bounding box center [112, 77] width 69 height 19
click at [110, 36] on span at bounding box center [107, 33] width 48 height 22
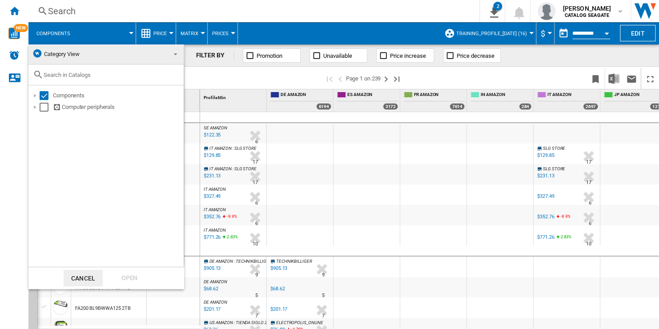
click at [88, 56] on span "Category View" at bounding box center [99, 54] width 134 height 12
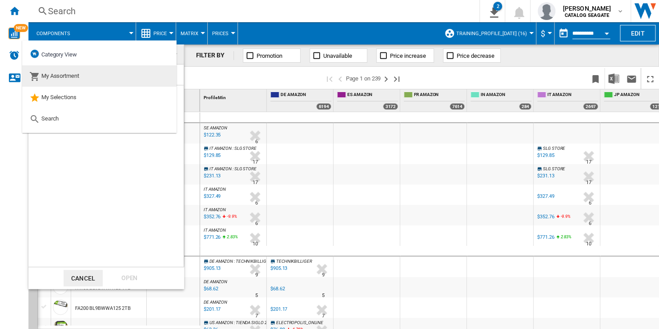
click at [85, 77] on md-option "My Assortment" at bounding box center [99, 75] width 154 height 21
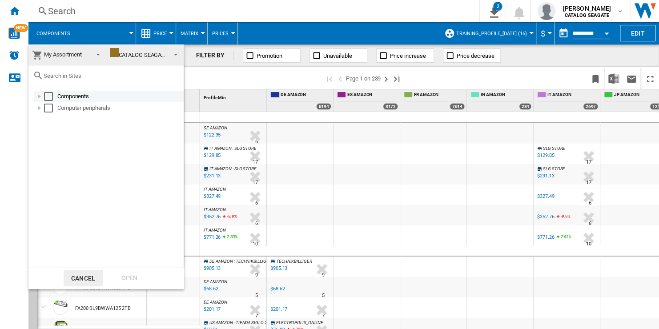
click at [50, 98] on div "Select" at bounding box center [48, 96] width 9 height 9
click at [130, 277] on div "Open" at bounding box center [129, 278] width 39 height 16
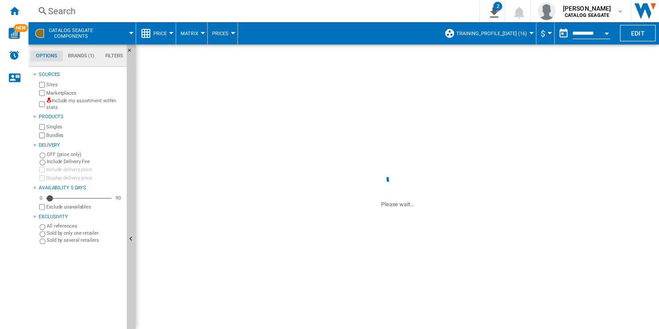
click at [127, 33] on span at bounding box center [118, 33] width 26 height 22
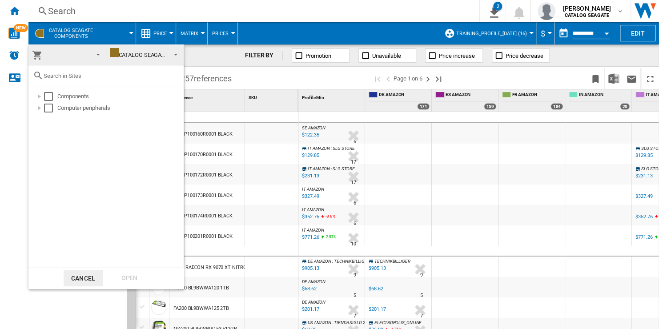
click at [159, 36] on md-backdrop at bounding box center [329, 164] width 659 height 329
click at [166, 34] on md-backdrop at bounding box center [329, 164] width 659 height 329
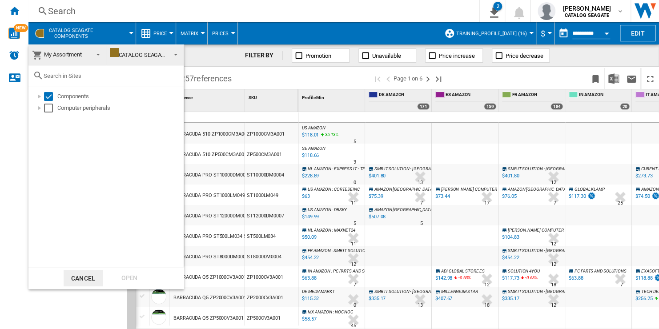
click at [167, 32] on md-backdrop at bounding box center [329, 164] width 659 height 329
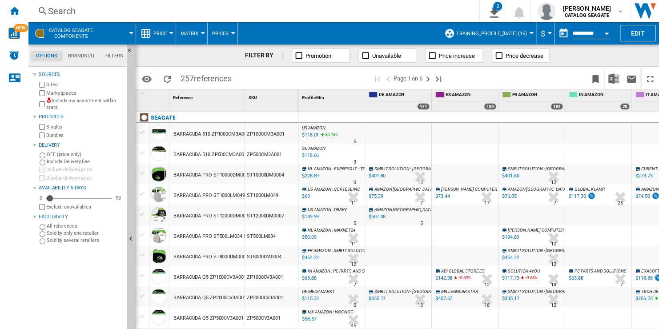
click at [168, 34] on button "Price" at bounding box center [162, 33] width 18 height 22
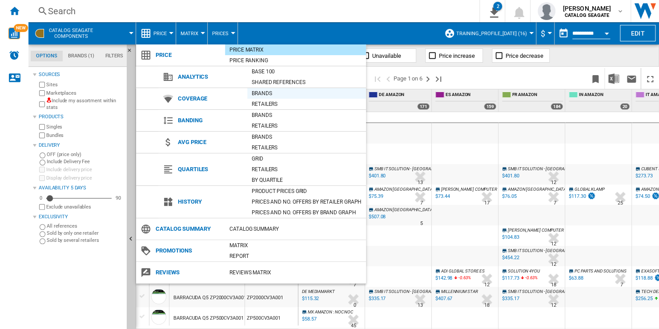
click at [297, 94] on div "Brands" at bounding box center [306, 93] width 119 height 9
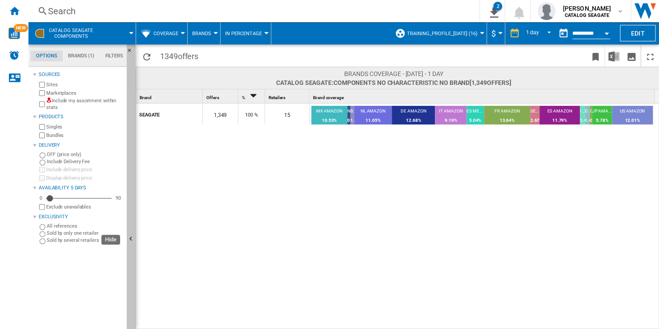
click at [134, 223] on button "Hide" at bounding box center [131, 239] width 9 height 390
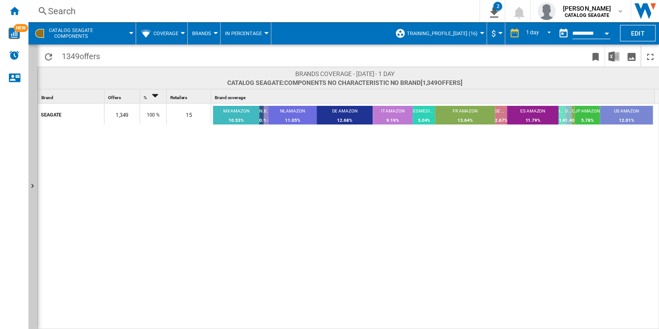
click at [179, 36] on button "Coverage" at bounding box center [167, 33] width 29 height 22
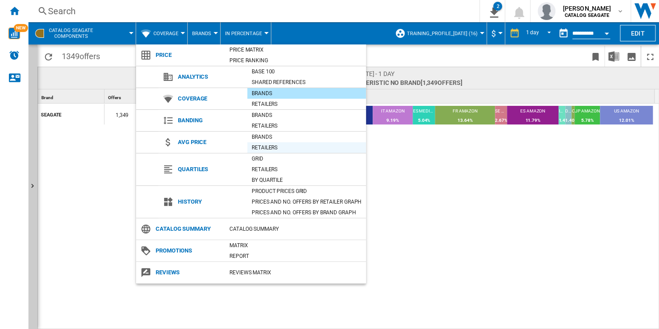
click at [290, 146] on div "Retailers" at bounding box center [306, 147] width 119 height 9
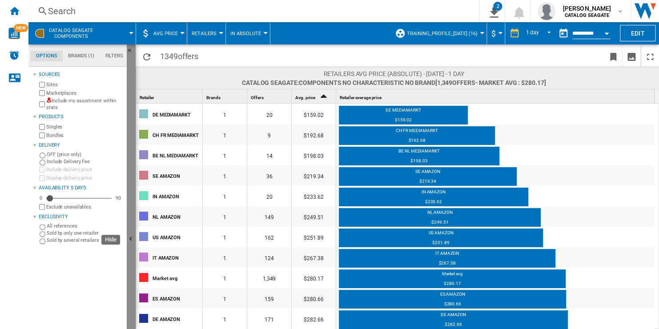
click at [132, 215] on button "Hide" at bounding box center [131, 239] width 9 height 390
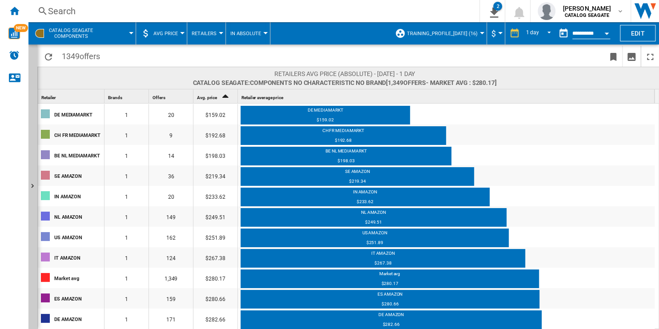
click at [254, 34] on span "In Absolute" at bounding box center [245, 34] width 31 height 6
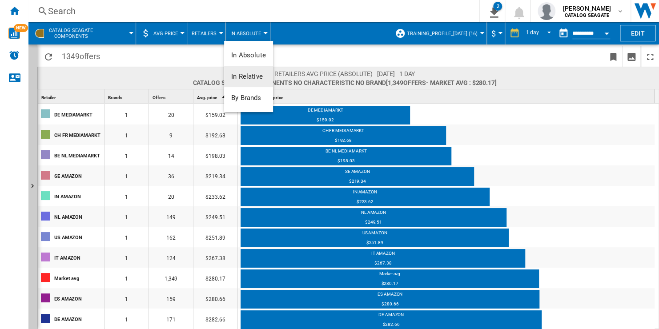
click at [264, 77] on button "In Relative" at bounding box center [248, 76] width 49 height 21
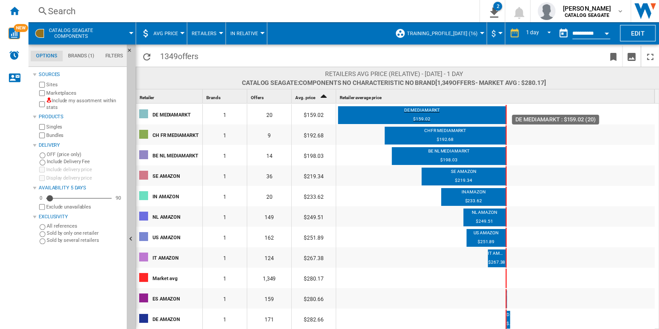
click at [425, 116] on div "$159.02" at bounding box center [422, 120] width 168 height 8
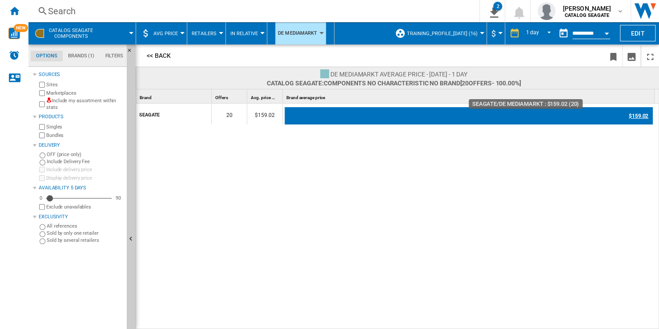
click at [631, 116] on div "$159.02" at bounding box center [469, 116] width 368 height 18
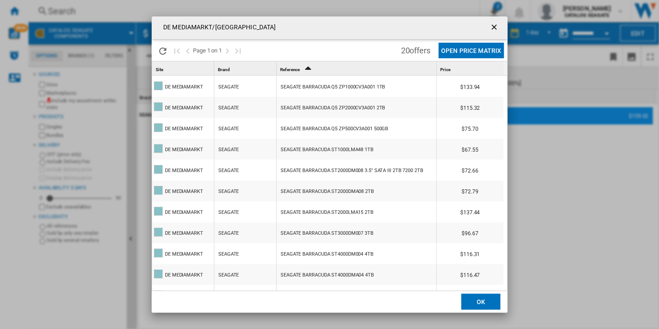
scroll to position [206, 0]
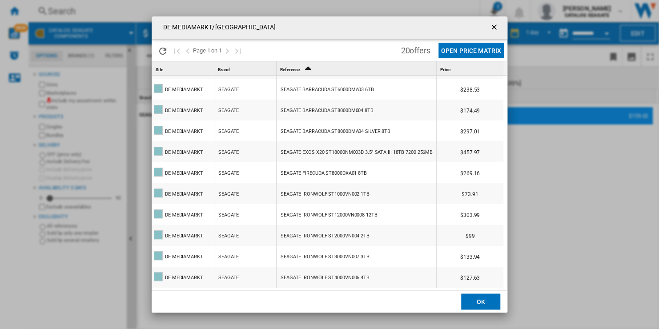
click at [490, 27] on ng-md-icon "getI18NText('BUTTONS.CLOSE_DIALOG')" at bounding box center [495, 28] width 11 height 11
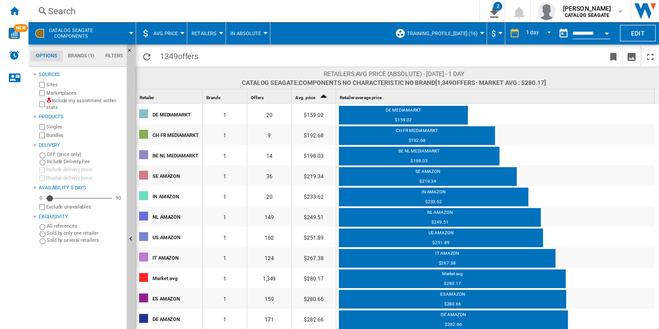
click at [102, 35] on div "CATALOG SEAGATE Components" at bounding box center [82, 33] width 98 height 22
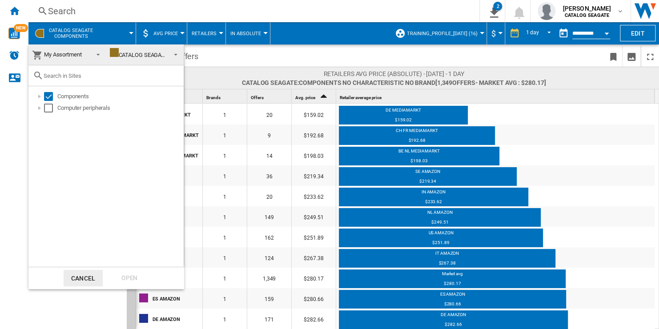
click at [181, 36] on md-backdrop at bounding box center [329, 164] width 659 height 329
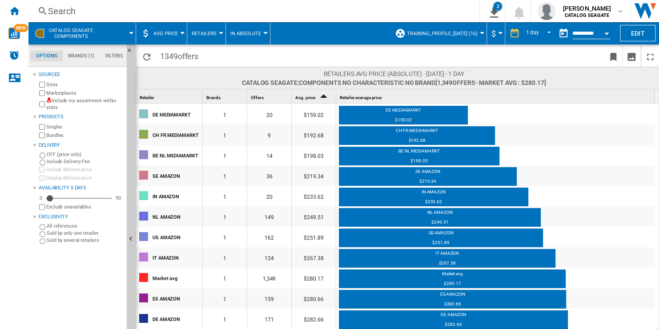
click at [179, 35] on button "AVG Price" at bounding box center [167, 33] width 29 height 22
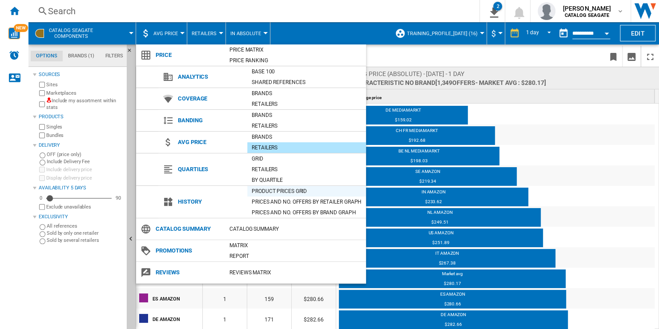
click at [296, 192] on div "Product prices grid" at bounding box center [306, 191] width 119 height 9
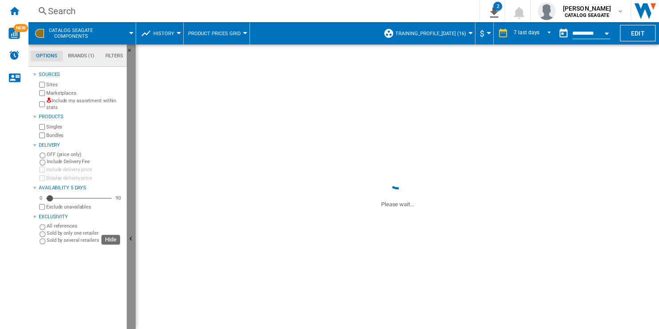
click at [133, 226] on button "Hide" at bounding box center [131, 239] width 9 height 390
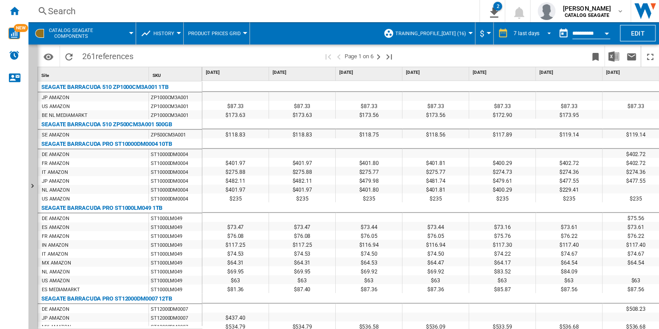
click at [539, 32] on md-select-value "7 last days" at bounding box center [534, 33] width 42 height 13
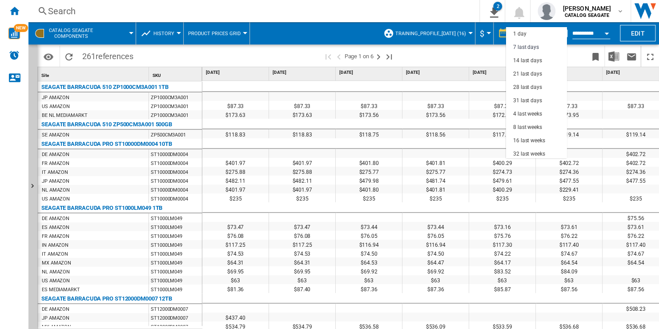
scroll to position [13, 0]
click at [439, 62] on md-backdrop at bounding box center [329, 164] width 659 height 329
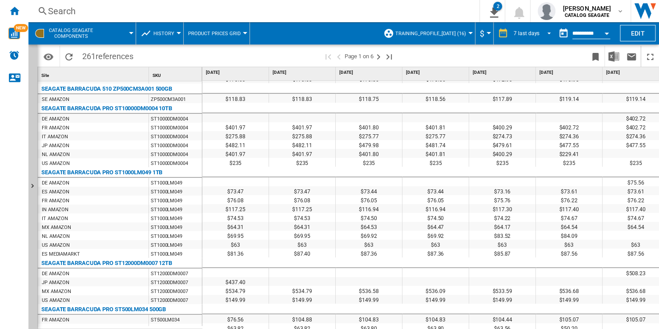
scroll to position [0, 0]
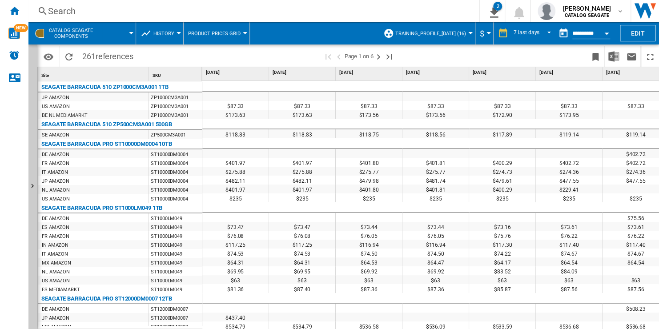
click at [100, 35] on button "CATALOG SEAGATE Components" at bounding box center [75, 33] width 53 height 22
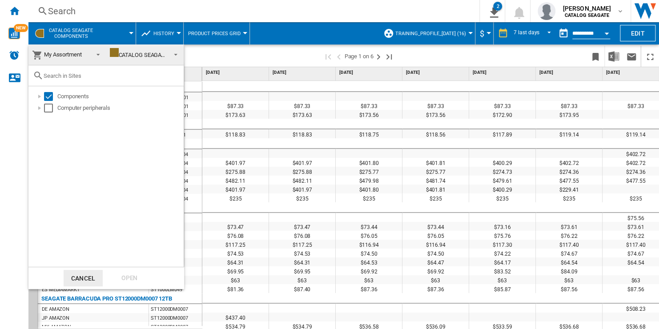
click at [170, 34] on md-backdrop at bounding box center [329, 164] width 659 height 329
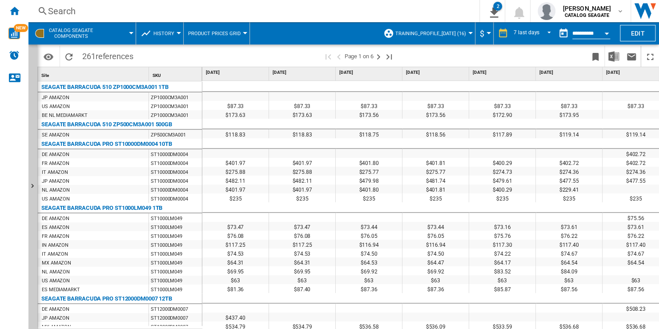
click at [171, 32] on span "History" at bounding box center [163, 34] width 21 height 6
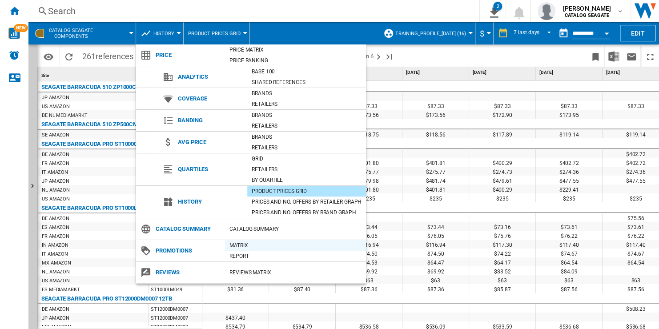
click at [265, 248] on div "Matrix" at bounding box center [295, 245] width 141 height 9
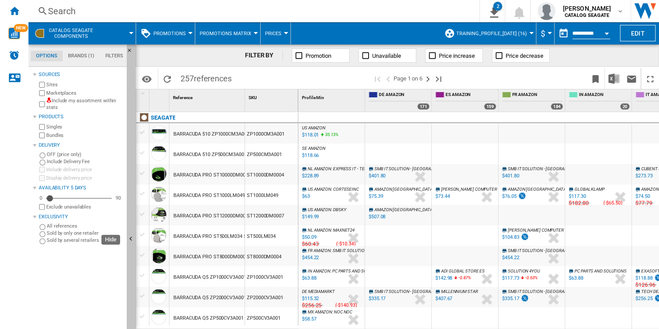
click at [130, 214] on button "Hide" at bounding box center [131, 239] width 9 height 390
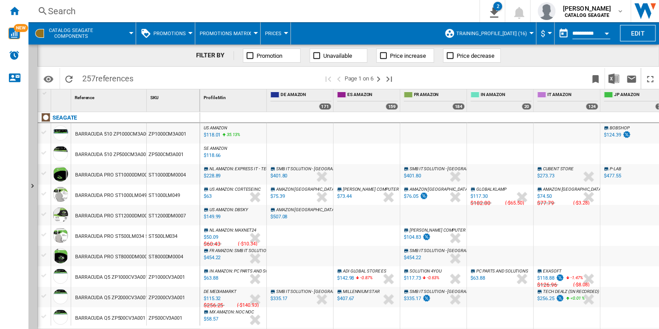
click at [177, 35] on span "Promotions" at bounding box center [169, 34] width 32 height 6
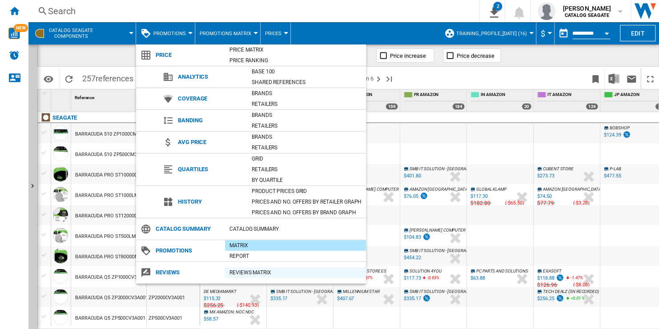
click at [257, 273] on div "REVIEWS Matrix" at bounding box center [295, 272] width 141 height 9
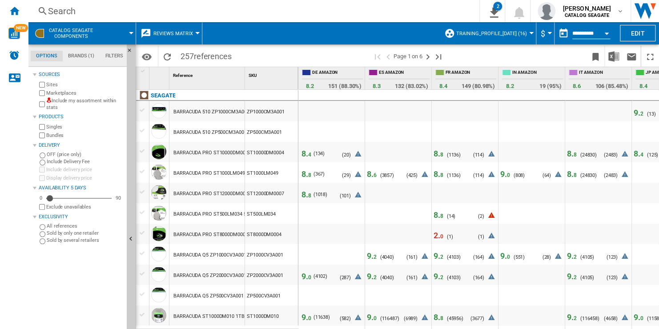
click at [438, 215] on span "8. 8" at bounding box center [439, 214] width 10 height 9
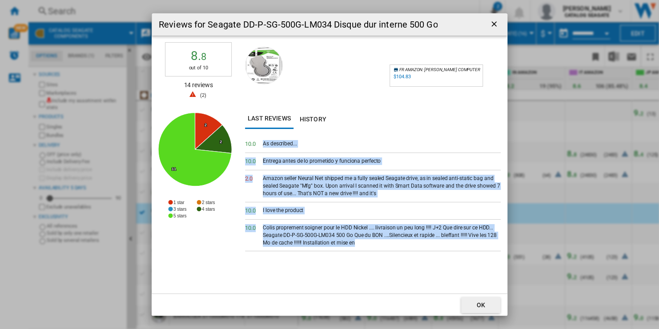
drag, startPoint x: 262, startPoint y: 144, endPoint x: 354, endPoint y: 246, distance: 137.6
click at [354, 246] on div "10. 0 As described... 10. 0 Entrega antes de lo prometido y funciona perfecto 2…" at bounding box center [373, 215] width 256 height 158
drag, startPoint x: 354, startPoint y: 246, endPoint x: 312, endPoint y: 119, distance: 133.9
click at [312, 119] on button "History" at bounding box center [313, 119] width 39 height 20
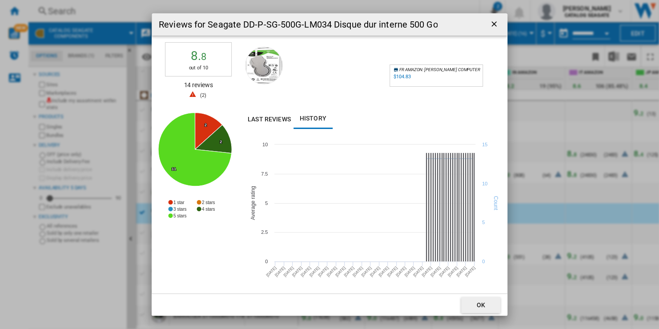
click at [495, 24] on ng-md-icon "getI18NText('BUTTONS.CLOSE_DIALOG')" at bounding box center [495, 25] width 11 height 11
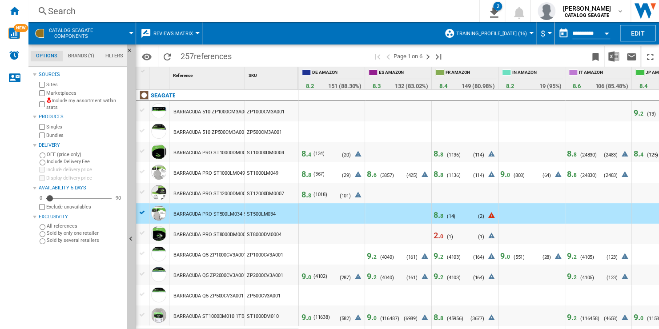
click at [128, 33] on span at bounding box center [118, 33] width 26 height 22
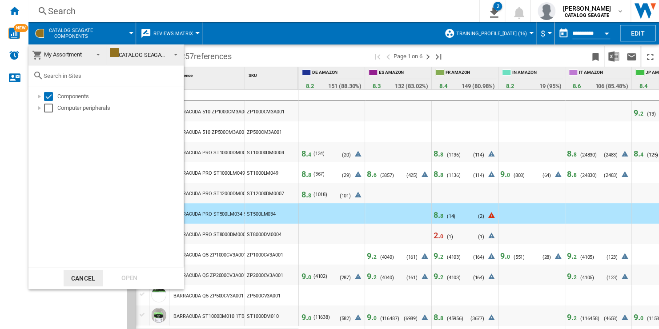
click at [173, 33] on md-backdrop at bounding box center [329, 164] width 659 height 329
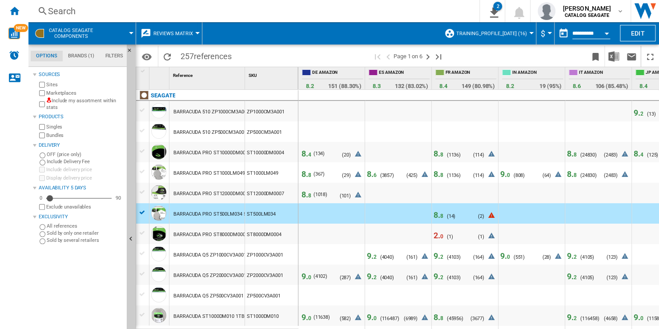
click at [187, 32] on span "Reviews Matrix" at bounding box center [173, 34] width 40 height 6
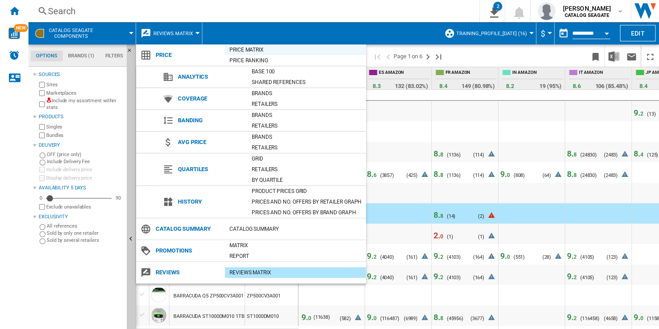
click at [267, 52] on div "Price Matrix" at bounding box center [295, 49] width 141 height 9
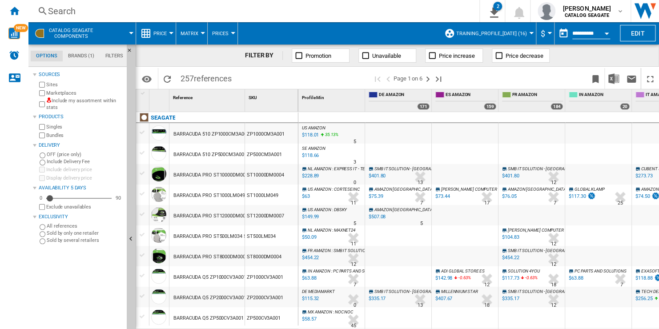
click at [131, 204] on button "Hide" at bounding box center [131, 239] width 9 height 390
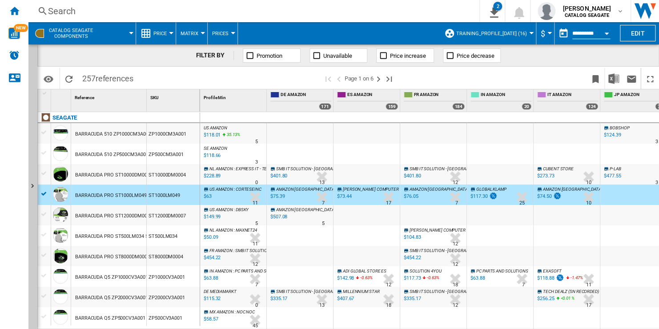
click at [161, 155] on div "ZP500CM3A001" at bounding box center [173, 154] width 53 height 20
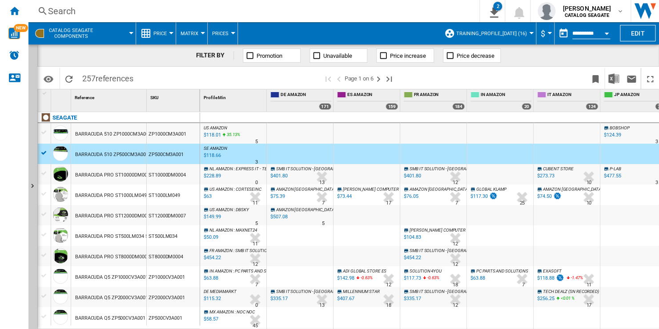
click at [166, 172] on div "ST10000DM0004" at bounding box center [173, 174] width 53 height 20
click at [159, 173] on div "ST10000DM0004" at bounding box center [173, 174] width 53 height 20
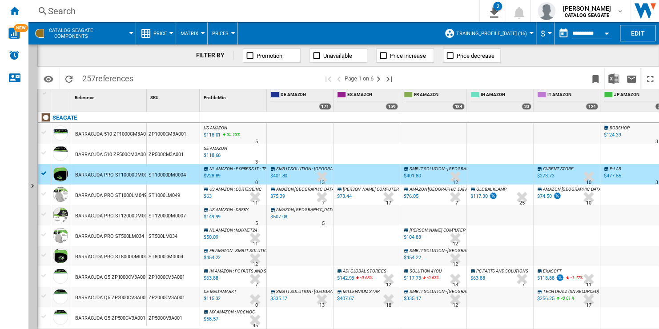
click at [157, 159] on div "ZP500CM3A001" at bounding box center [173, 154] width 53 height 20
click at [155, 154] on div "ZP500CM3A001" at bounding box center [173, 154] width 53 height 20
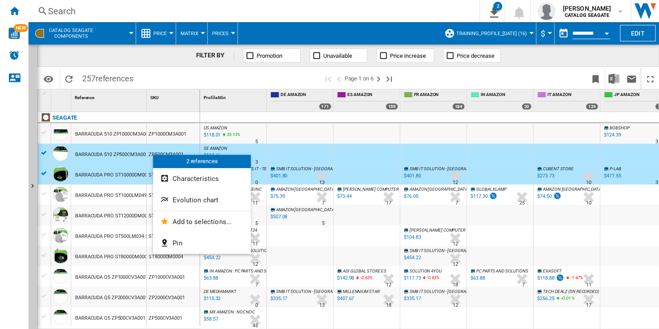
click at [246, 84] on div at bounding box center [329, 164] width 659 height 329
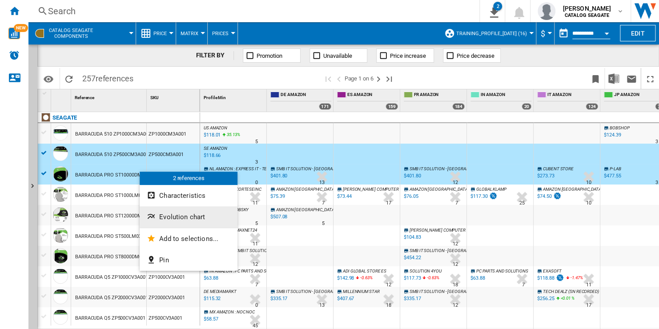
click at [200, 219] on span "Evolution chart" at bounding box center [182, 217] width 46 height 8
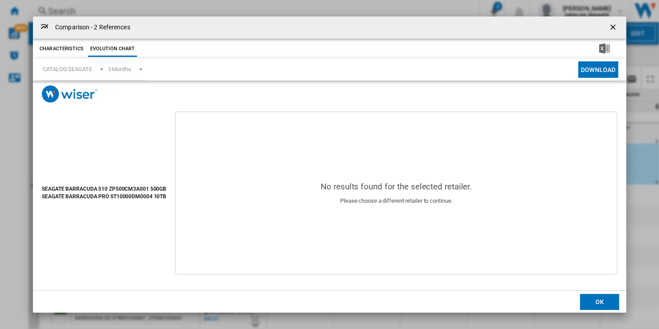
click at [611, 27] on ng-md-icon "getI18NText('BUTTONS.CLOSE_DIALOG')" at bounding box center [613, 28] width 11 height 11
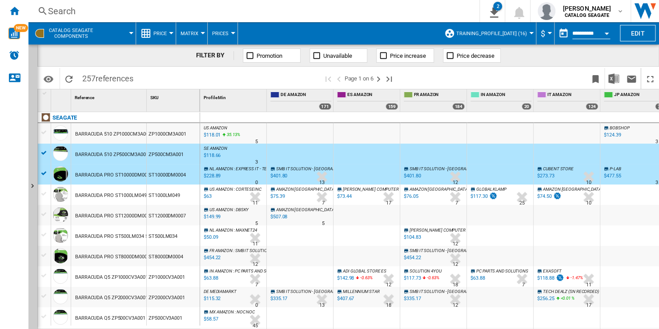
click at [152, 173] on div "ST10000DM0004" at bounding box center [173, 174] width 53 height 20
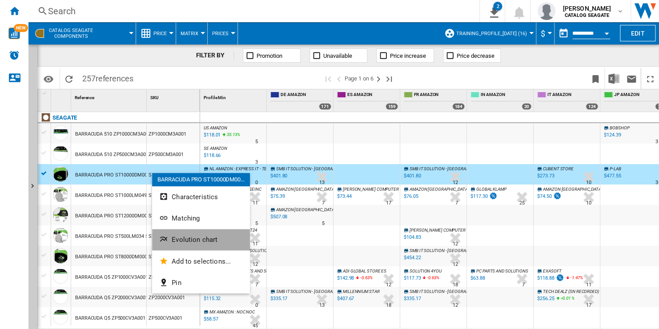
click at [217, 236] on button "Evolution chart" at bounding box center [201, 239] width 98 height 21
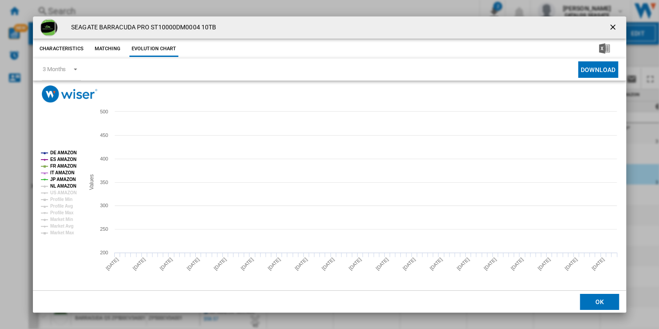
click at [68, 189] on tspan "NL AMAZON" at bounding box center [63, 186] width 26 height 5
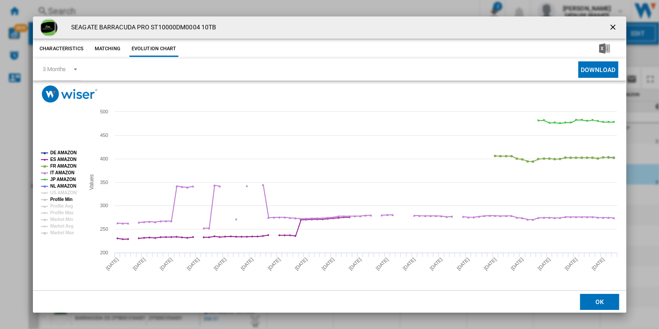
click at [67, 197] on tspan "Profile Min" at bounding box center [61, 199] width 22 height 5
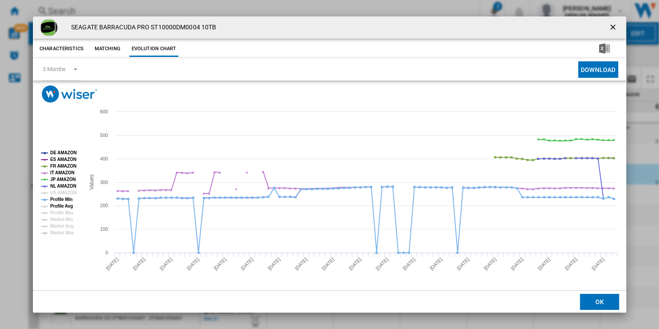
click at [64, 205] on tspan "Profile Avg" at bounding box center [61, 206] width 23 height 5
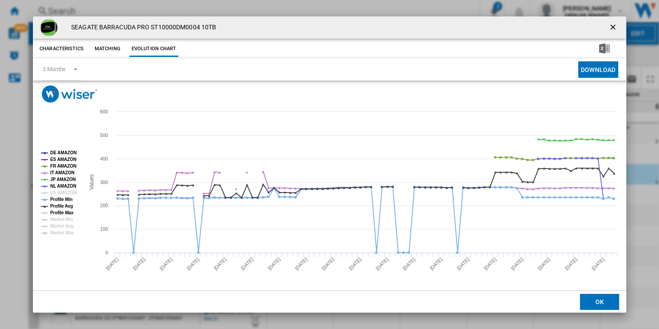
click at [62, 210] on tspan "Profile Max" at bounding box center [62, 212] width 24 height 5
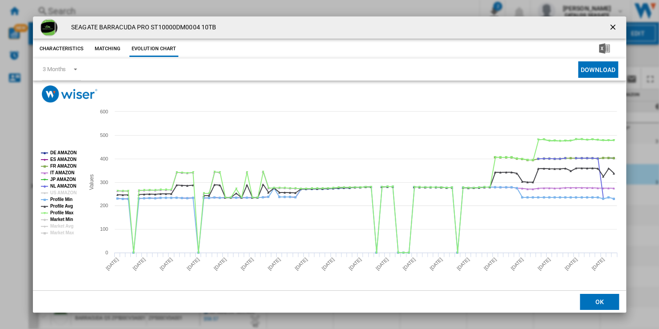
click at [60, 221] on tspan "Market Min" at bounding box center [61, 219] width 23 height 5
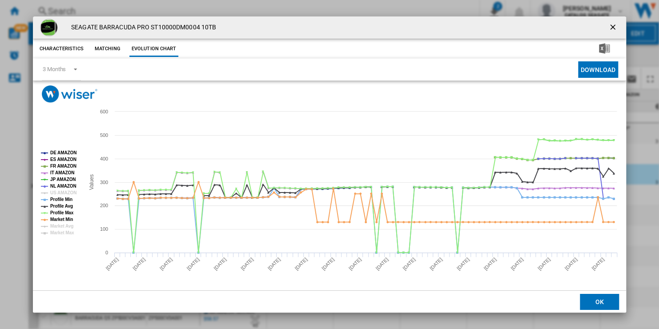
click at [75, 51] on button "Characteristics" at bounding box center [61, 49] width 48 height 16
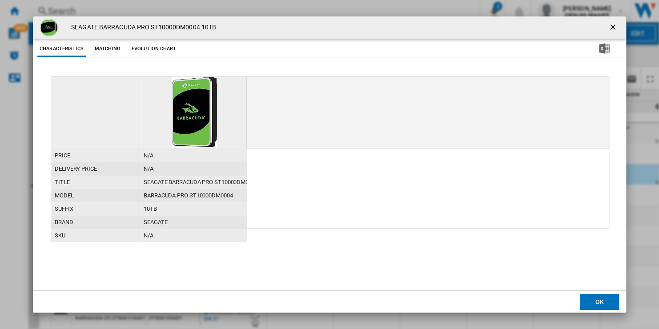
click at [615, 25] on ng-md-icon "getI18NText('BUTTONS.CLOSE_DIALOG')" at bounding box center [613, 28] width 11 height 11
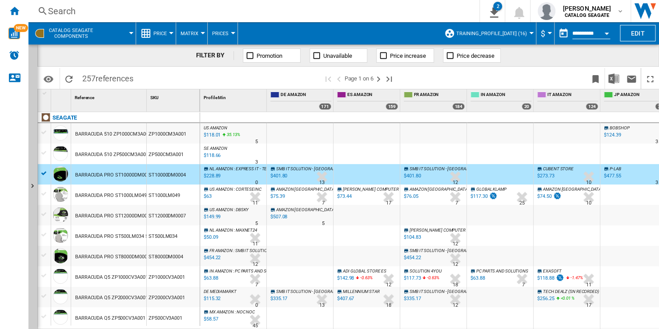
click at [146, 158] on div "BARRACUDA 510 ZP500CM3A001 500GB" at bounding box center [109, 154] width 76 height 20
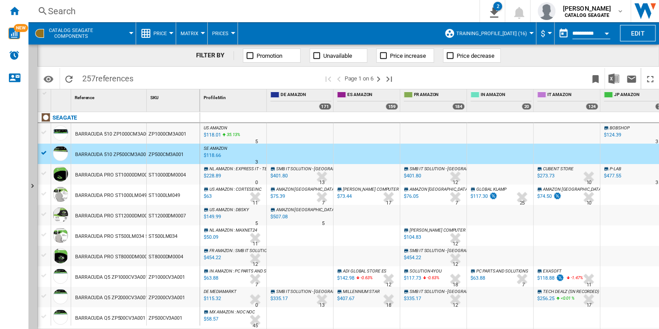
click at [132, 176] on div "BARRACUDA PRO ST10000DM0004 10TB" at bounding box center [120, 175] width 90 height 20
click at [125, 174] on div "BARRACUDA PRO ST10000DM0004 10TB" at bounding box center [120, 175] width 90 height 20
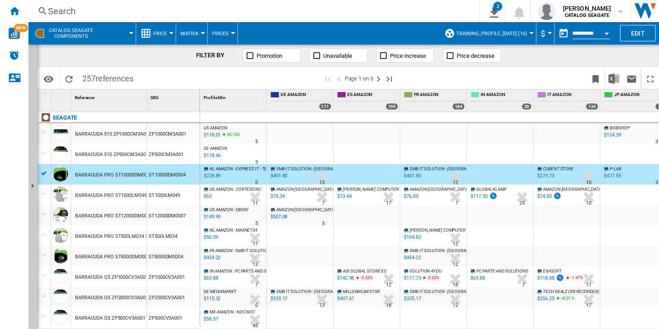
click at [124, 156] on div "BARRACUDA 510 ZP500CM3A001 500GB" at bounding box center [119, 155] width 89 height 20
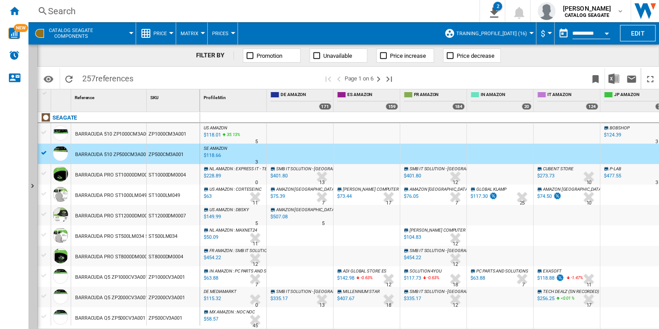
click at [123, 169] on div "BARRACUDA PRO ST10000DM0004 10TB" at bounding box center [120, 175] width 90 height 20
click at [123, 176] on div "BARRACUDA PRO ST10000DM0004 10TB" at bounding box center [120, 175] width 90 height 20
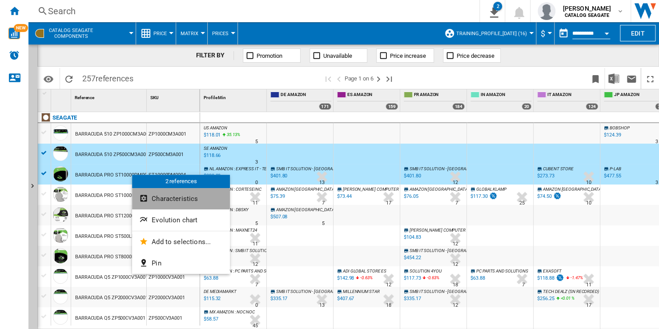
click at [199, 200] on button "Characteristics" at bounding box center [181, 198] width 98 height 21
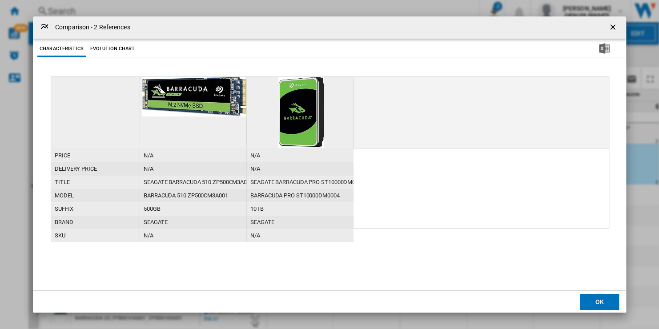
click at [607, 31] on button "Product popup" at bounding box center [614, 28] width 18 height 18
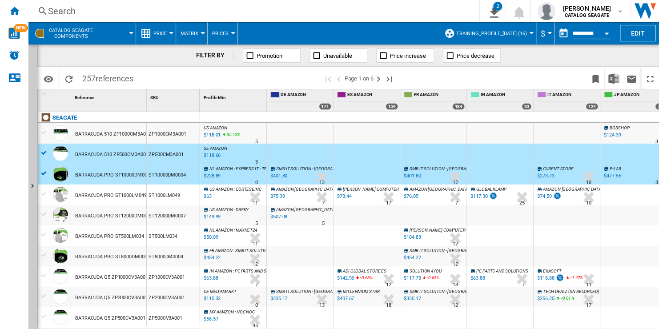
click at [108, 32] on span at bounding box center [118, 33] width 26 height 22
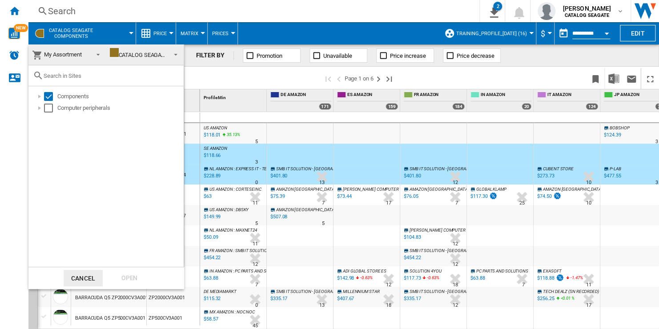
click at [93, 53] on span at bounding box center [95, 54] width 11 height 12
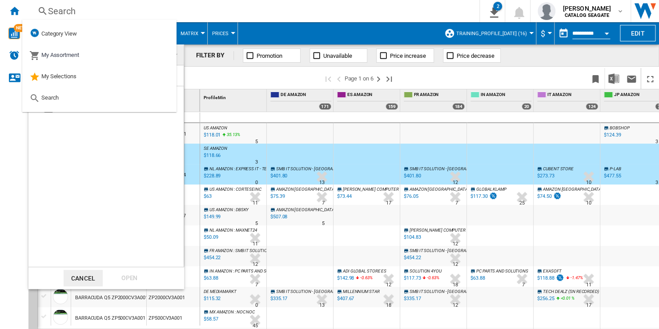
click at [450, 122] on md-backdrop at bounding box center [329, 164] width 659 height 329
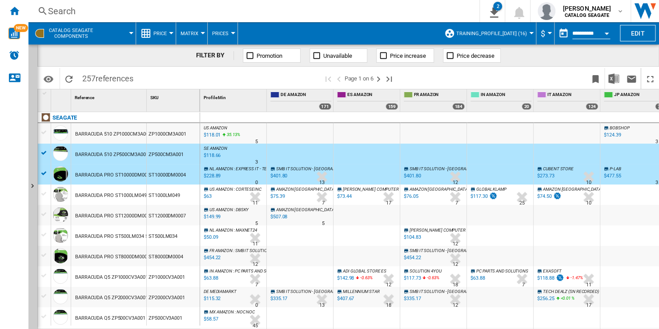
click at [508, 33] on span "Training_Profile_[DATE] (16)" at bounding box center [491, 34] width 71 height 6
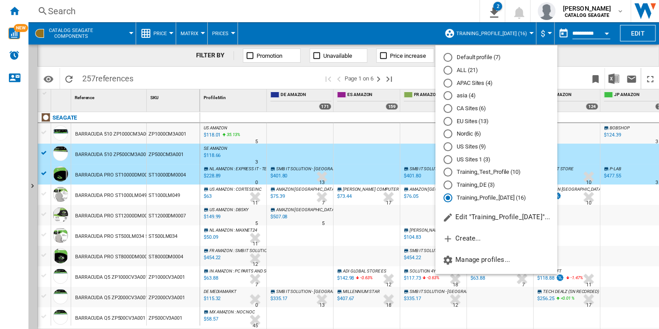
click at [480, 187] on md-radio-button "Training_DE (3)" at bounding box center [496, 185] width 106 height 8
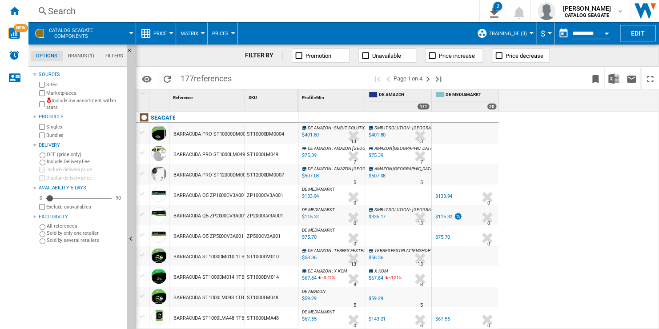
click at [442, 196] on div "$133.94" at bounding box center [443, 196] width 17 height 6
click at [511, 35] on span "Training_DE (3)" at bounding box center [508, 34] width 38 height 6
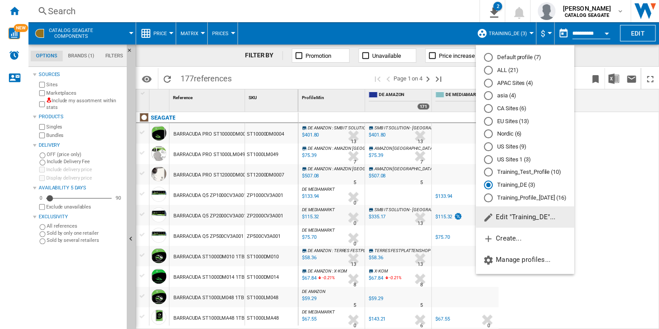
click at [595, 63] on md-backdrop at bounding box center [329, 164] width 659 height 329
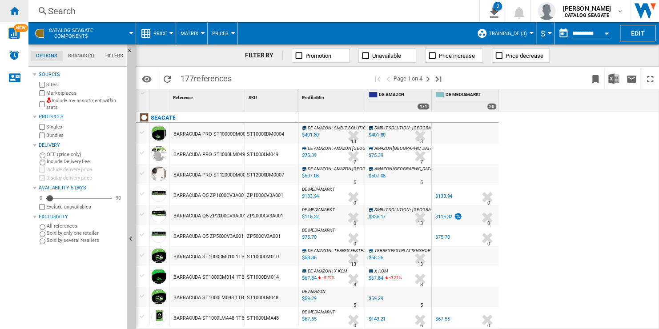
click at [16, 8] on ng-md-icon "Home" at bounding box center [14, 10] width 11 height 11
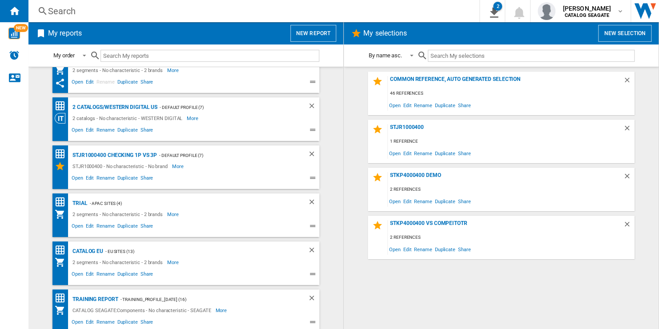
scroll to position [122, 0]
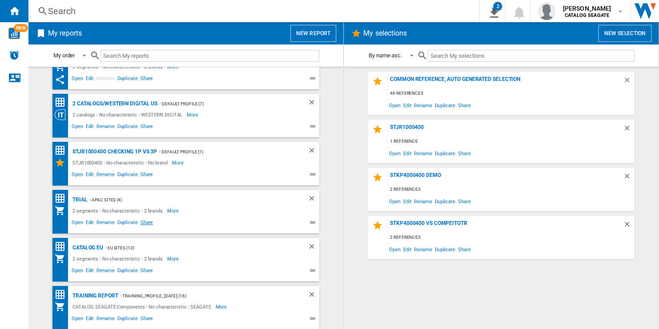
click at [142, 222] on span "Share" at bounding box center [147, 223] width 16 height 11
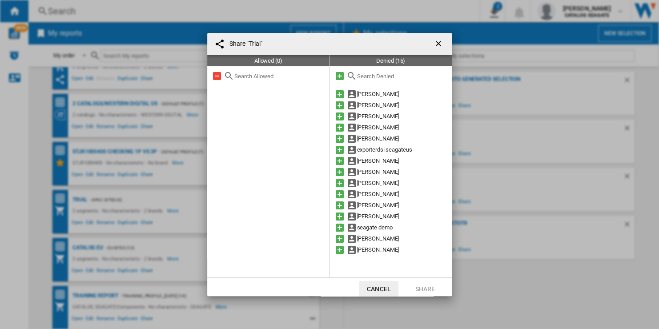
click at [435, 44] on ng-md-icon "getI18NText('BUTTONS.CLOSE_DIALOG')" at bounding box center [439, 44] width 11 height 11
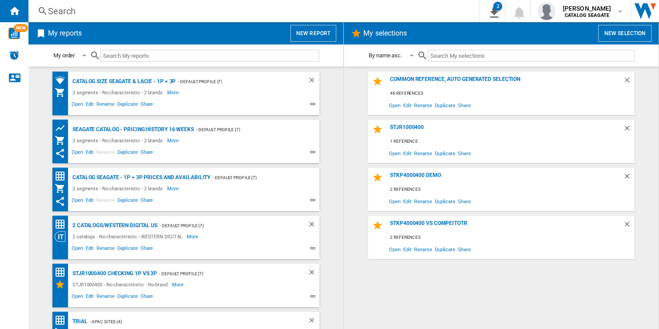
scroll to position [0, 0]
click at [319, 36] on button "New report" at bounding box center [313, 33] width 46 height 17
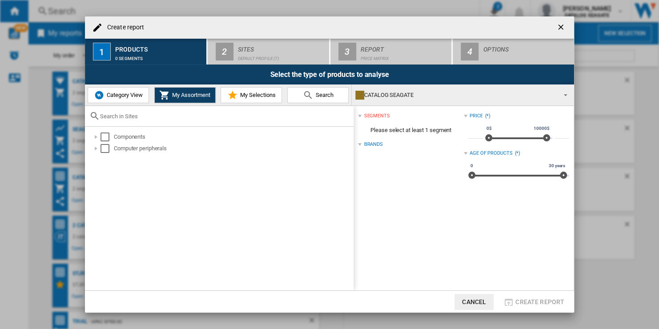
click at [561, 24] on ng-md-icon "getI18NText('BUTTONS.CLOSE_DIALOG')" at bounding box center [561, 28] width 11 height 11
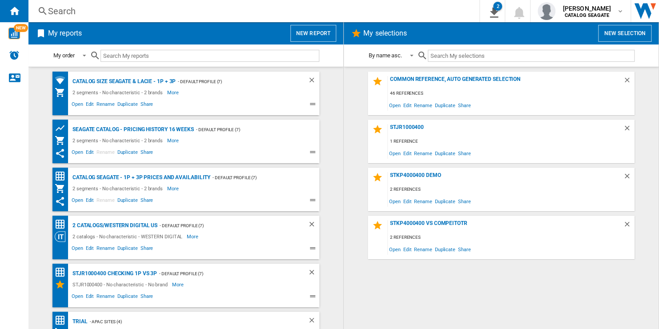
click at [319, 35] on button "New report" at bounding box center [313, 33] width 46 height 17
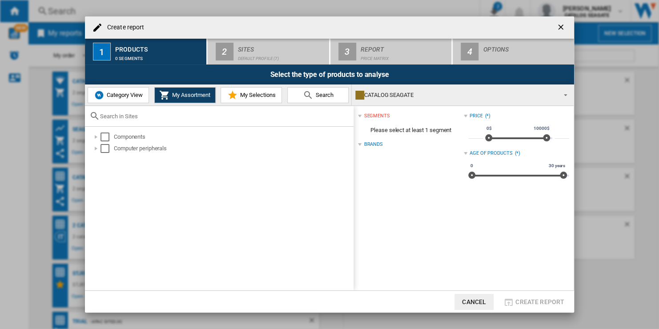
click at [129, 96] on span "Category View" at bounding box center [124, 95] width 38 height 7
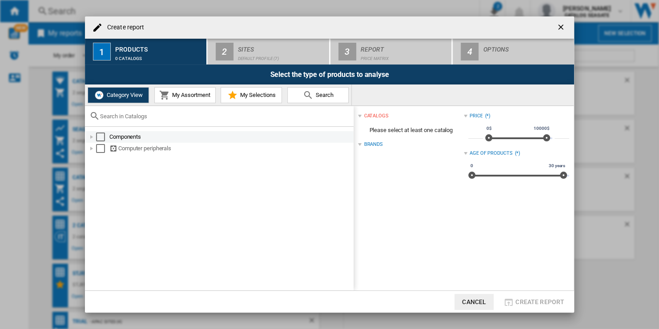
click at [102, 135] on div "Select" at bounding box center [100, 137] width 9 height 9
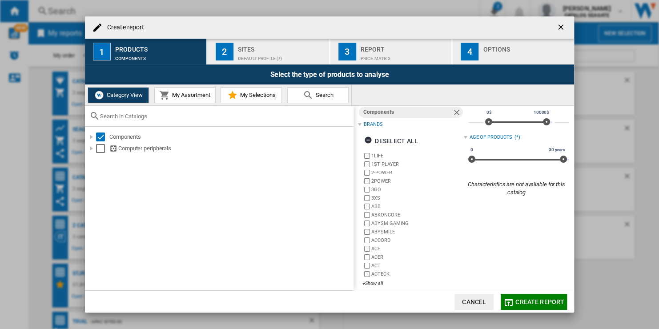
scroll to position [23, 0]
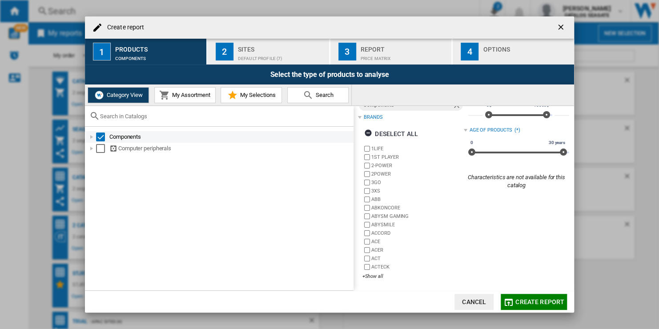
click at [91, 137] on div "Create report ..." at bounding box center [91, 137] width 9 height 9
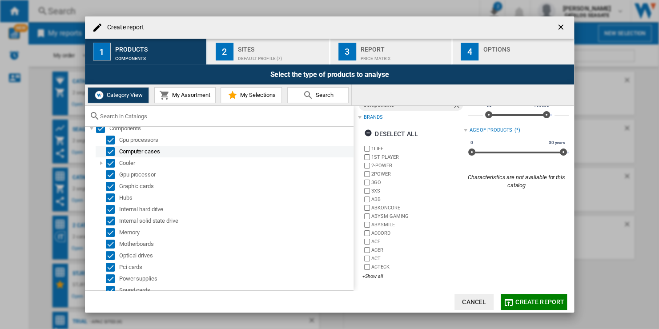
scroll to position [0, 0]
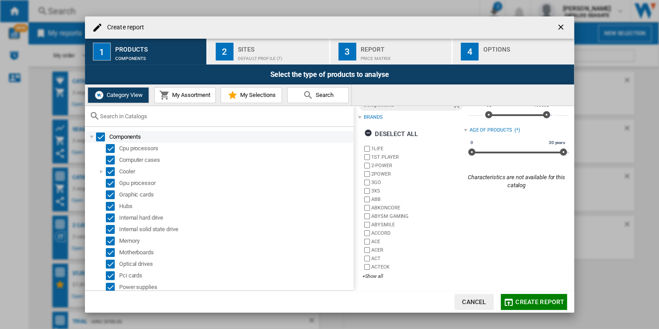
click at [100, 136] on div "Select" at bounding box center [100, 137] width 9 height 9
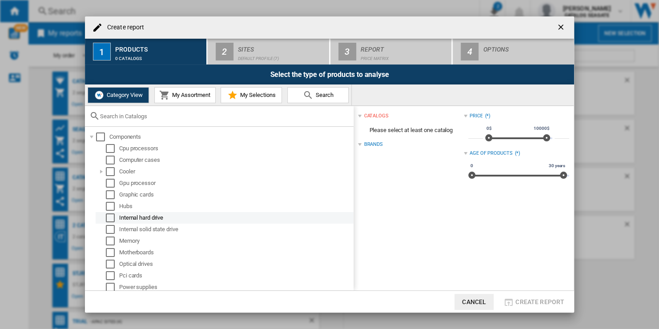
click at [111, 218] on div "Select" at bounding box center [110, 218] width 9 height 9
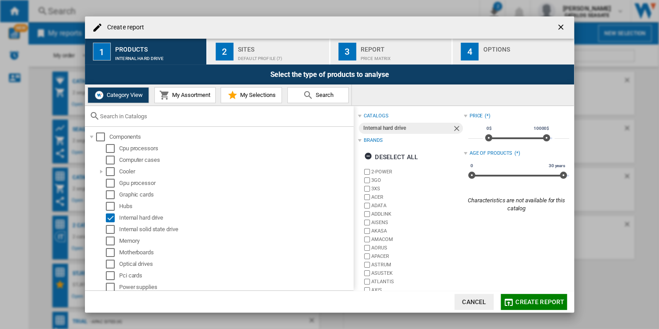
scroll to position [23, 0]
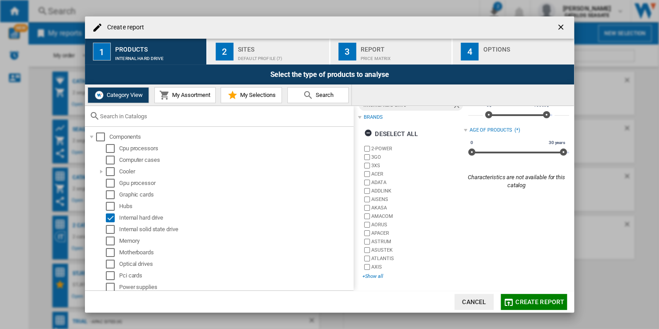
click at [375, 277] on div "+Show all" at bounding box center [413, 276] width 101 height 7
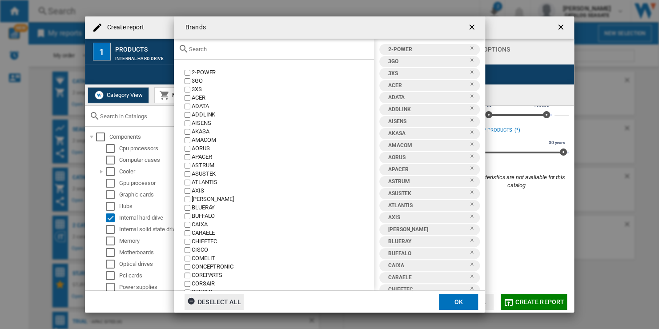
click at [226, 304] on div "Deselect all" at bounding box center [214, 302] width 54 height 16
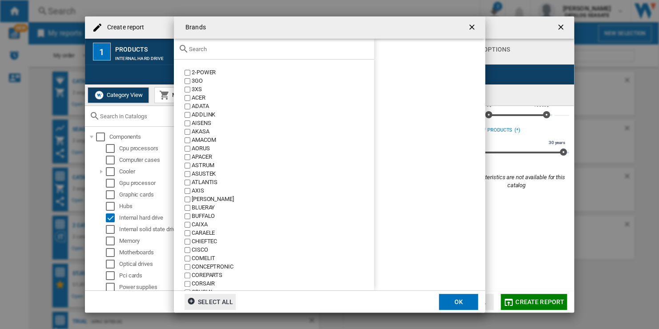
click at [226, 49] on input "Brands 2-POWER ..." at bounding box center [279, 49] width 181 height 7
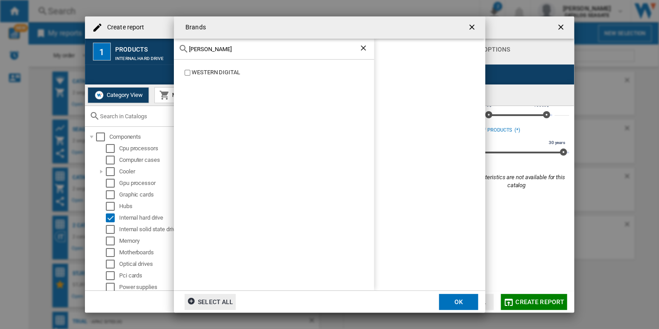
type input "[PERSON_NAME]"
click at [237, 50] on input "[PERSON_NAME]" at bounding box center [274, 49] width 170 height 7
type input "toshi"
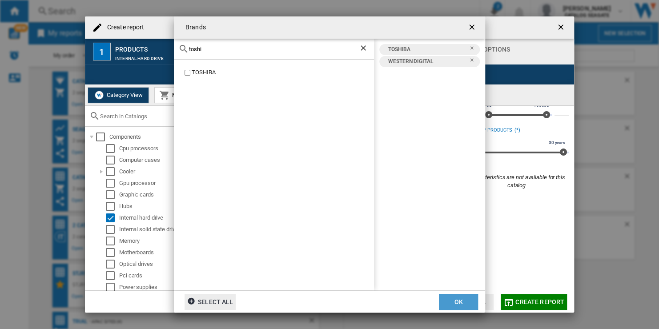
click at [454, 302] on button "OK" at bounding box center [458, 302] width 39 height 16
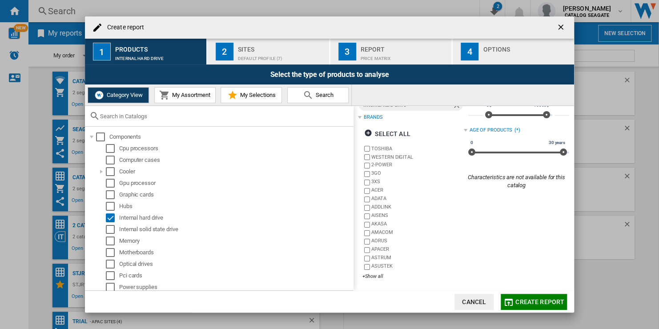
scroll to position [0, 0]
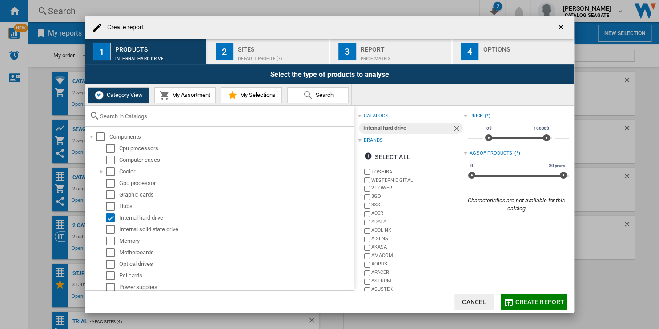
click at [284, 49] on div "Sites" at bounding box center [282, 46] width 88 height 9
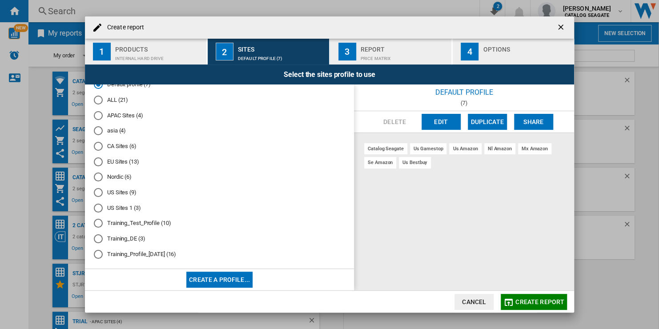
scroll to position [19, 0]
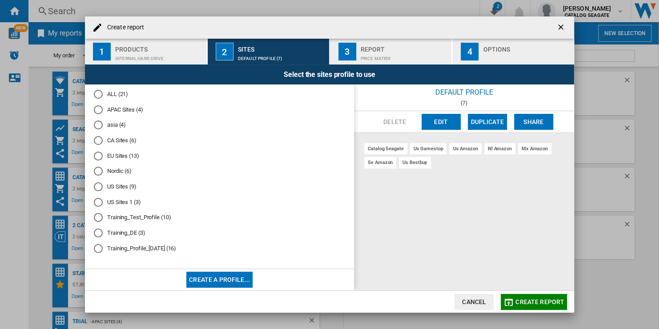
click at [162, 250] on md-radio-button "Training_Profile_[DATE] (16)" at bounding box center [219, 248] width 251 height 8
click at [545, 303] on span "Create report" at bounding box center [540, 301] width 49 height 7
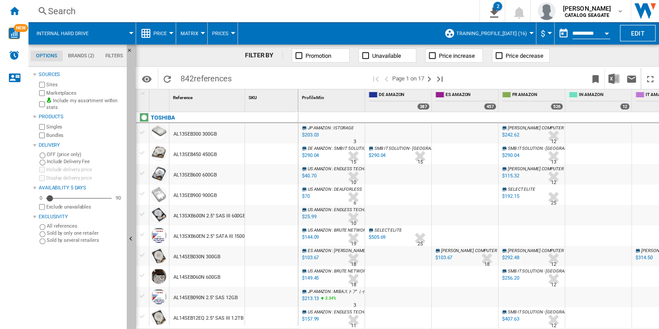
click at [131, 196] on button "Hide" at bounding box center [131, 239] width 9 height 390
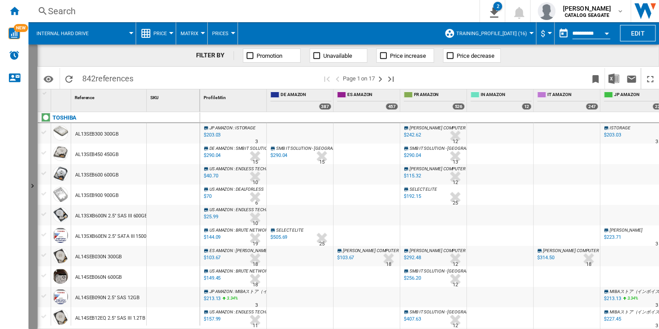
click at [33, 185] on ng-md-icon "Show" at bounding box center [33, 187] width 11 height 11
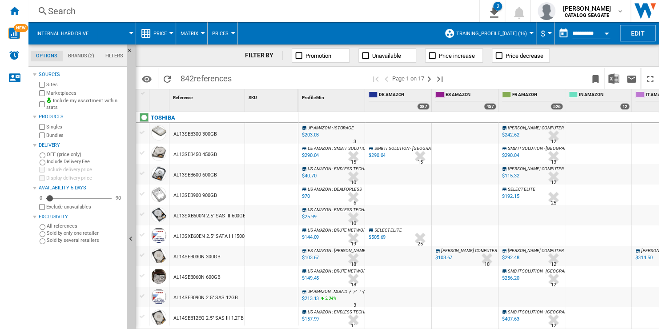
click at [89, 32] on button "Internal hard drive" at bounding box center [66, 33] width 61 height 22
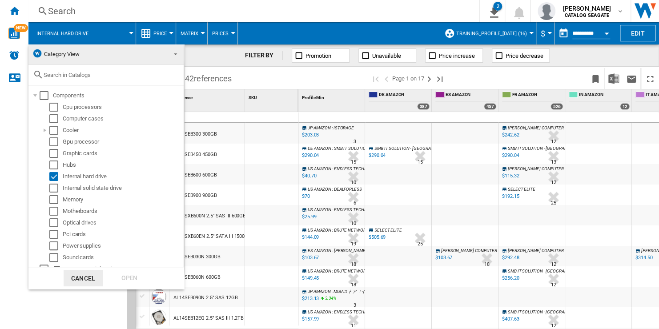
click at [247, 79] on md-backdrop at bounding box center [329, 164] width 659 height 329
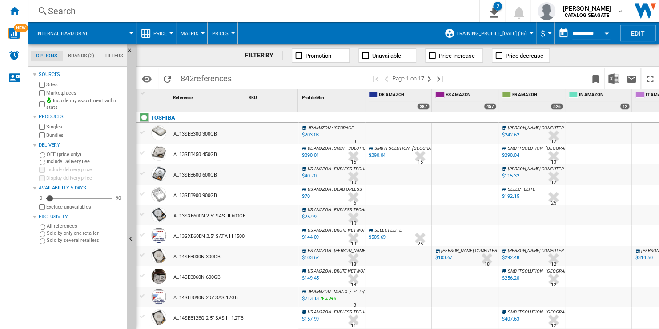
click at [112, 55] on md-tab-item "Filters" at bounding box center [114, 56] width 29 height 11
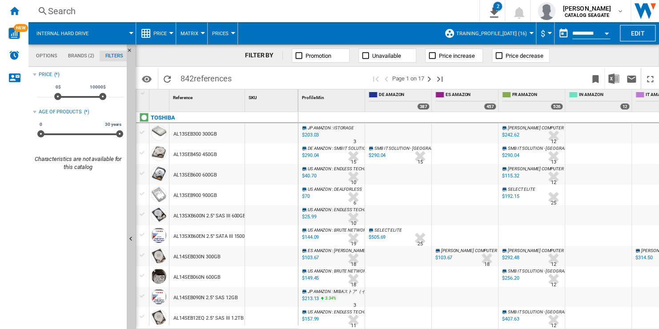
click at [56, 10] on div "Search" at bounding box center [252, 11] width 408 height 12
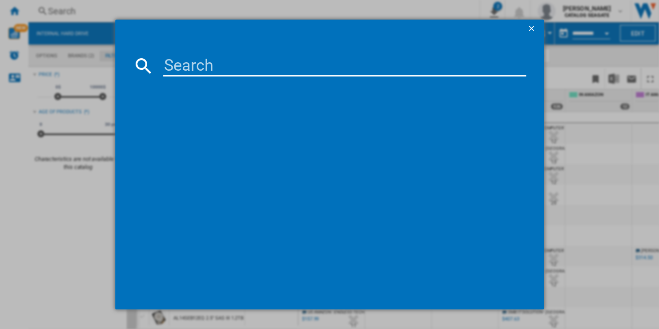
click at [216, 67] on input at bounding box center [344, 65] width 363 height 21
click at [529, 28] on ng-md-icon "getI18NText('BUTTONS.CLOSE_DIALOG')" at bounding box center [532, 29] width 11 height 11
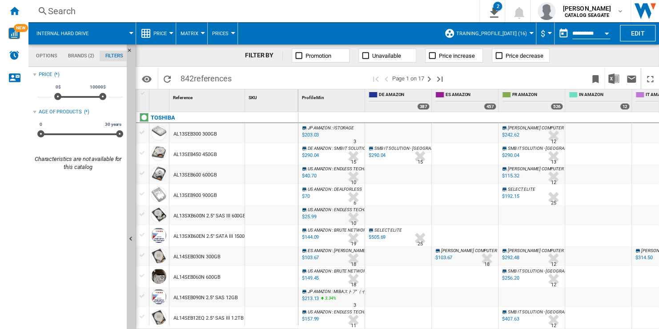
click at [62, 11] on div "Search" at bounding box center [252, 11] width 408 height 12
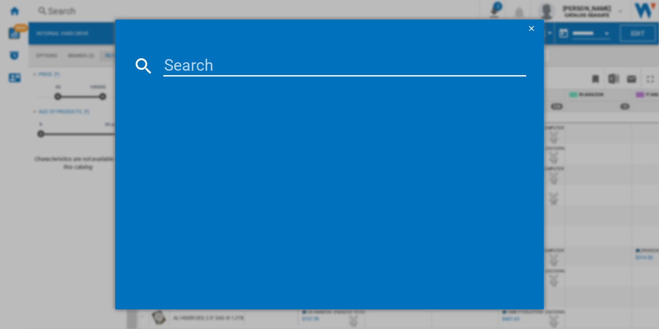
click at [235, 65] on input at bounding box center [344, 65] width 363 height 21
type input "wd"
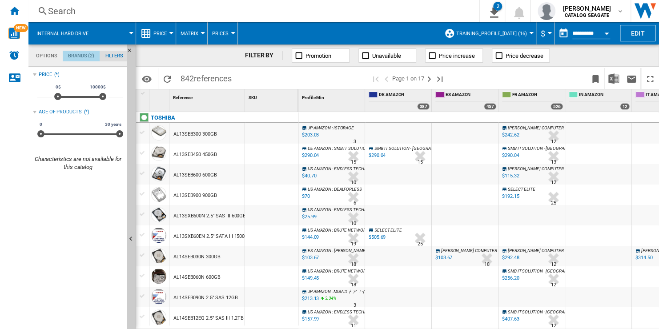
click at [87, 57] on md-tab-item "Brands (2)" at bounding box center [81, 56] width 37 height 11
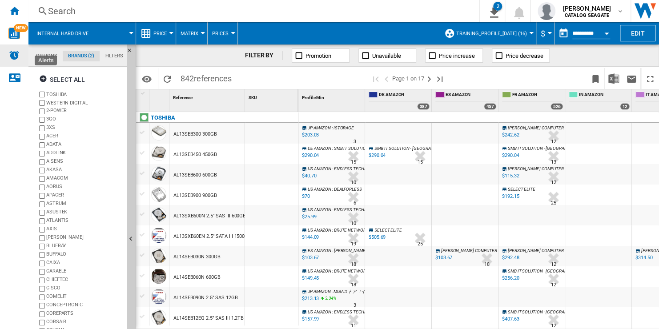
click at [15, 56] on img "Alerts" at bounding box center [14, 55] width 11 height 11
click at [13, 35] on img "WiseCard" at bounding box center [14, 34] width 12 height 12
click at [68, 13] on div "Search" at bounding box center [252, 11] width 408 height 12
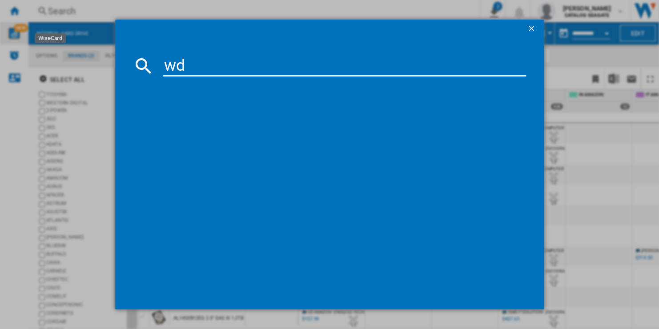
type input "wd"
click at [530, 27] on ng-md-icon "getI18NText('BUTTONS.CLOSE_DIALOG')" at bounding box center [532, 29] width 11 height 11
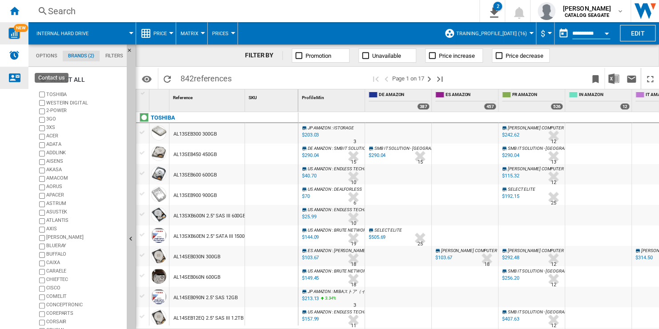
click at [16, 77] on ng-md-icon "Contact us" at bounding box center [14, 77] width 11 height 11
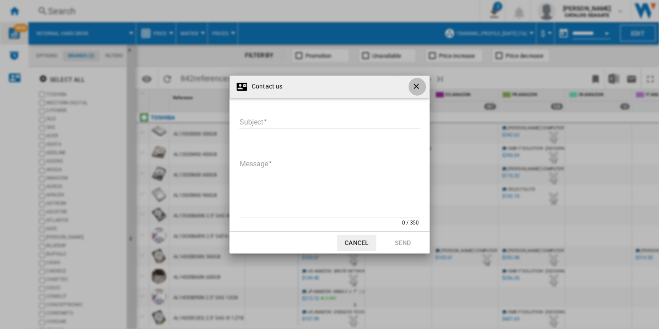
click at [415, 84] on ng-md-icon "getI18NText('BUTTONS.CLOSE_DIALOG')" at bounding box center [417, 87] width 11 height 11
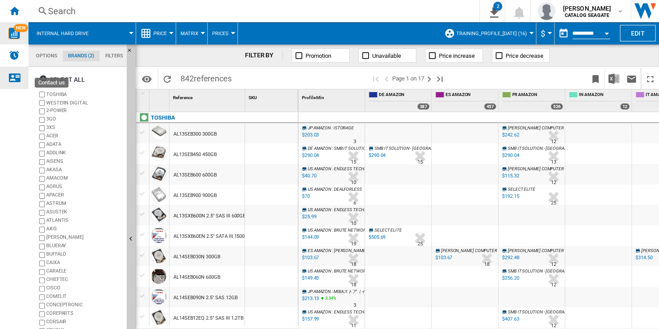
click at [14, 75] on ng-md-icon "Contact us" at bounding box center [14, 77] width 11 height 11
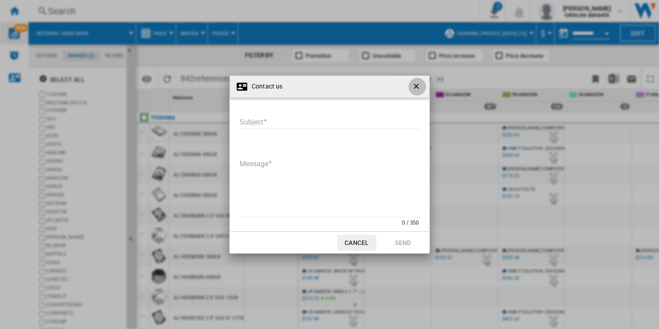
click at [414, 85] on ng-md-icon "getI18NText('BUTTONS.CLOSE_DIALOG')" at bounding box center [417, 87] width 11 height 11
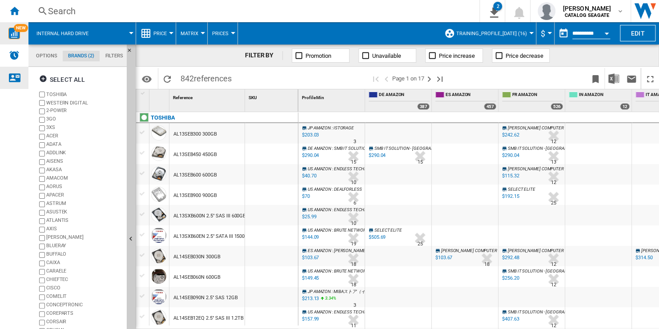
click at [19, 77] on ng-md-icon "Contact us" at bounding box center [14, 77] width 11 height 11
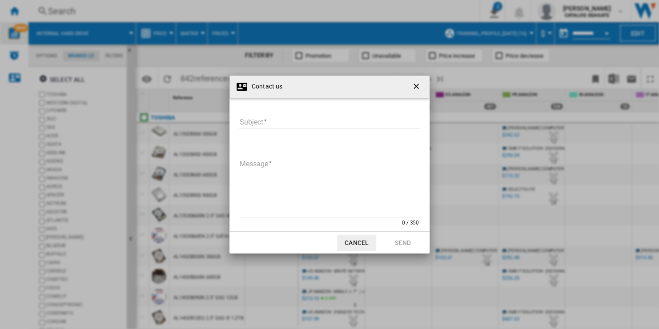
click at [294, 123] on input "Subject" at bounding box center [329, 122] width 181 height 13
click at [323, 190] on textarea "Message" at bounding box center [329, 187] width 181 height 60
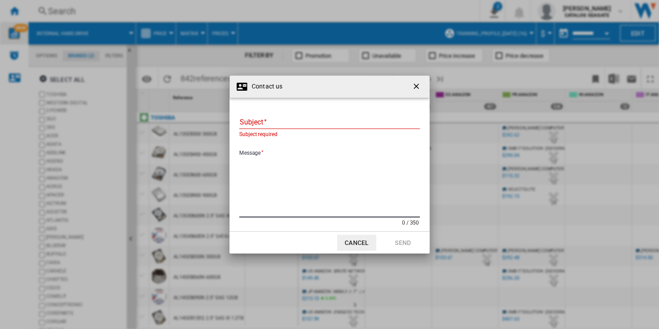
click at [415, 88] on ng-md-icon "getI18NText('BUTTONS.CLOSE_DIALOG')" at bounding box center [417, 87] width 11 height 11
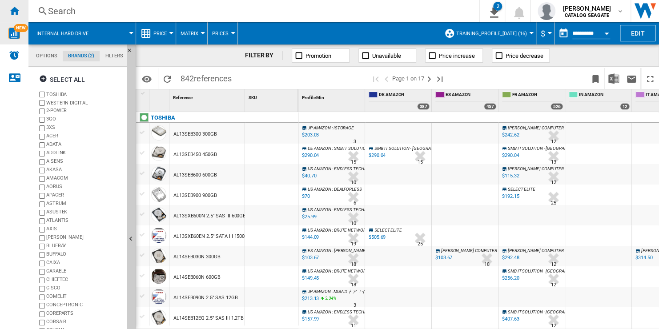
click at [18, 11] on ng-md-icon "Home" at bounding box center [14, 10] width 11 height 11
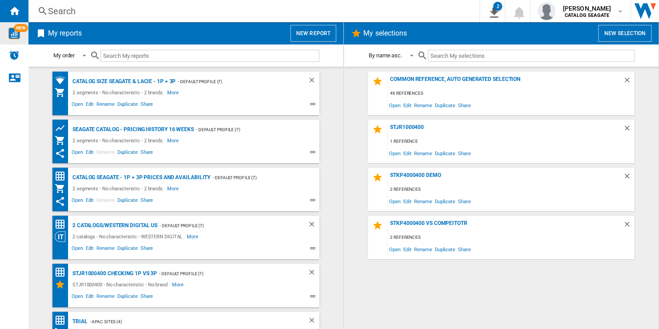
click at [634, 36] on button "New selection" at bounding box center [624, 33] width 53 height 17
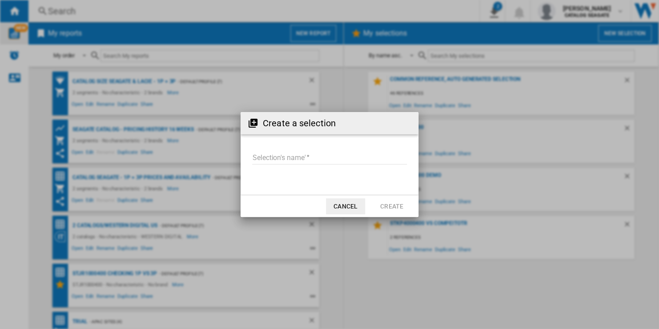
click at [321, 157] on input "Selection's name'" at bounding box center [329, 157] width 155 height 13
type input "**********"
click at [394, 206] on button "Create" at bounding box center [391, 206] width 39 height 16
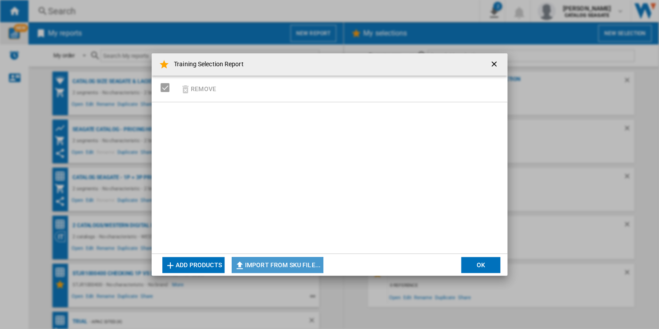
click at [302, 264] on button "Import from SKU file..." at bounding box center [278, 265] width 92 height 16
type input "**********"
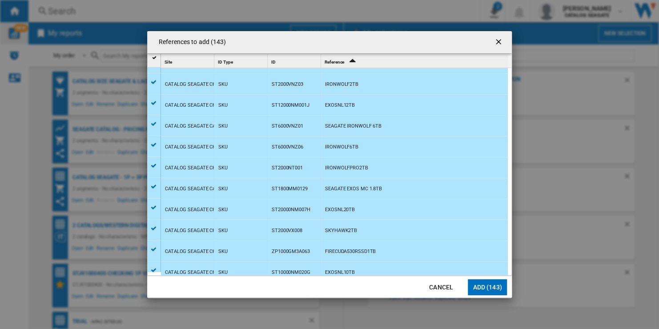
scroll to position [824, 0]
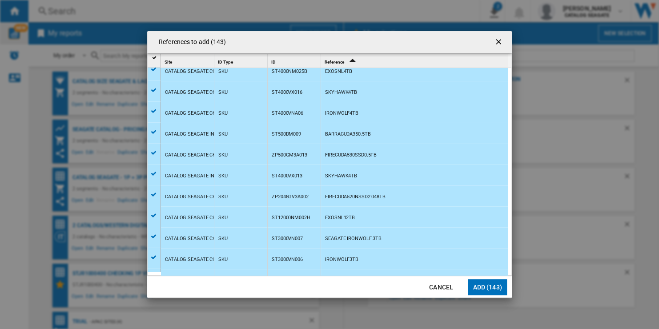
click at [490, 288] on button "Add (143)" at bounding box center [487, 287] width 39 height 16
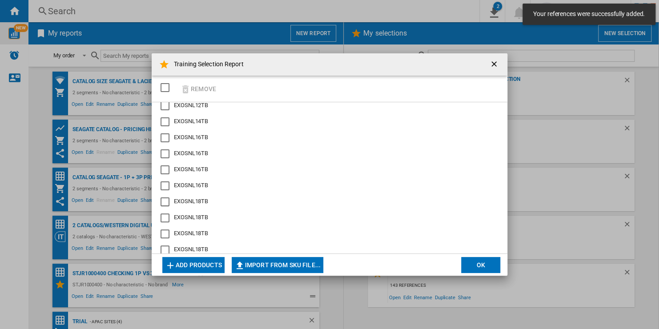
scroll to position [578, 0]
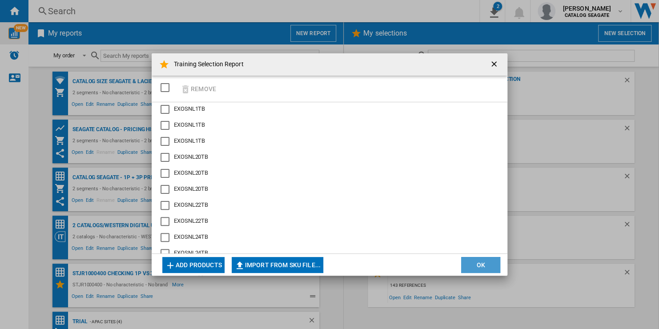
click at [479, 263] on button "OK" at bounding box center [480, 265] width 39 height 16
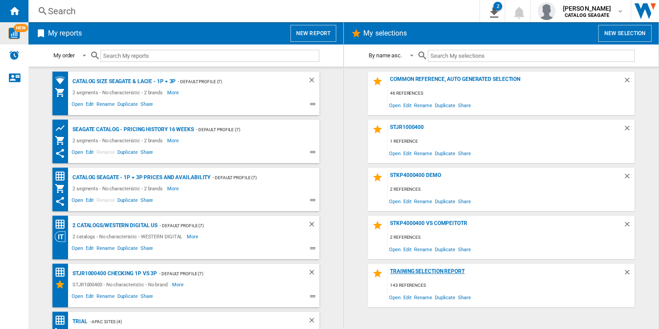
click at [444, 271] on div "Training Selection Report" at bounding box center [505, 274] width 235 height 12
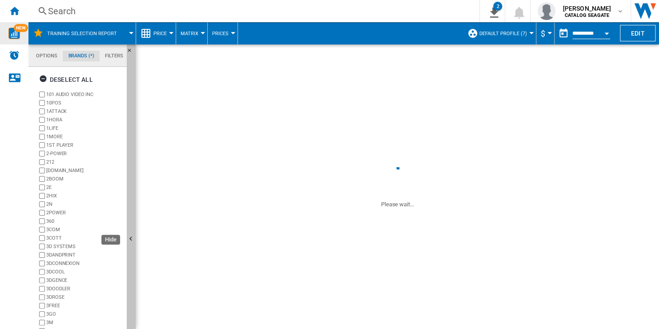
click at [131, 195] on button "Hide" at bounding box center [131, 239] width 9 height 390
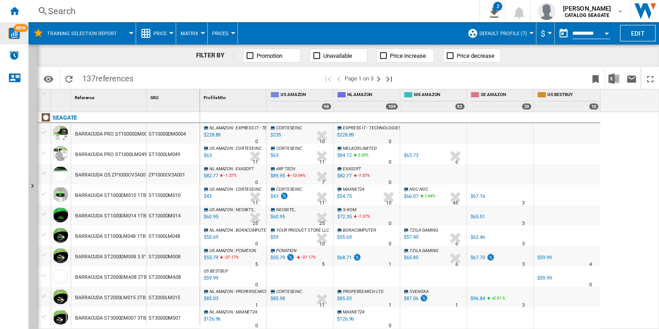
click at [167, 35] on button "Price" at bounding box center [162, 33] width 18 height 22
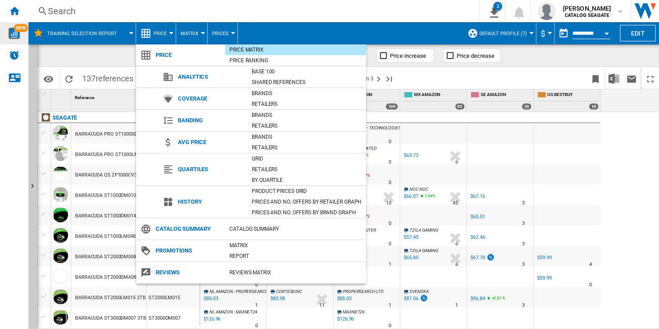
click at [612, 147] on md-backdrop at bounding box center [329, 164] width 659 height 329
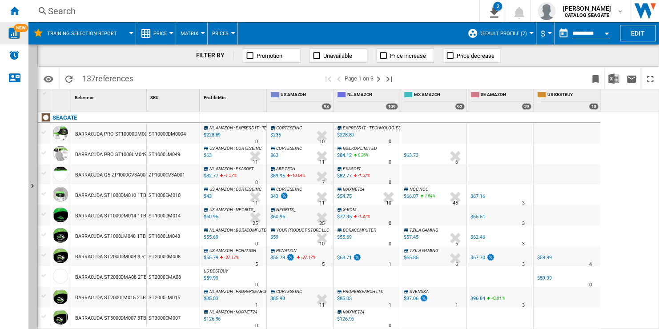
click at [517, 34] on span "Default profile (7)" at bounding box center [503, 34] width 48 height 6
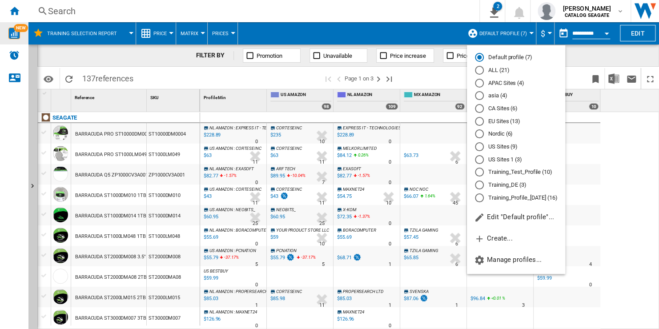
click at [527, 173] on md-radio-button "Training_Test_Profile (10)" at bounding box center [516, 172] width 82 height 8
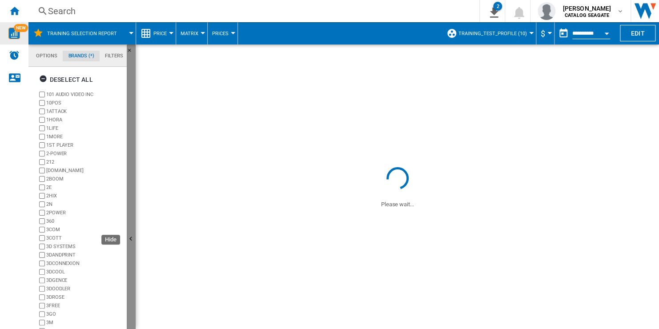
click at [134, 153] on button "Hide" at bounding box center [131, 239] width 9 height 390
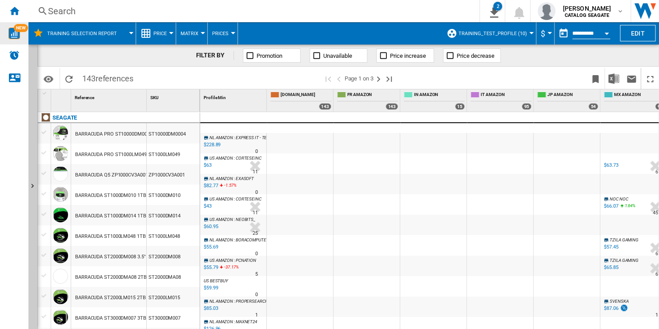
click at [14, 10] on ng-md-icon "Home" at bounding box center [14, 10] width 11 height 11
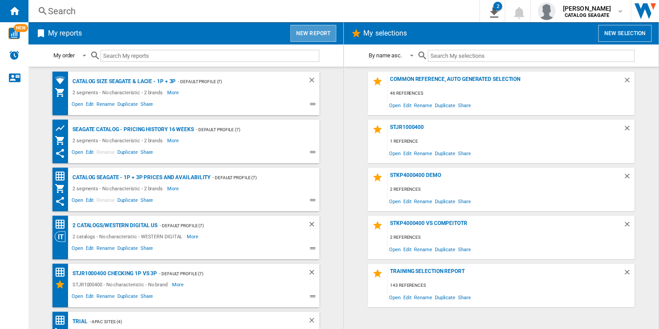
click at [315, 29] on button "New report" at bounding box center [313, 33] width 46 height 17
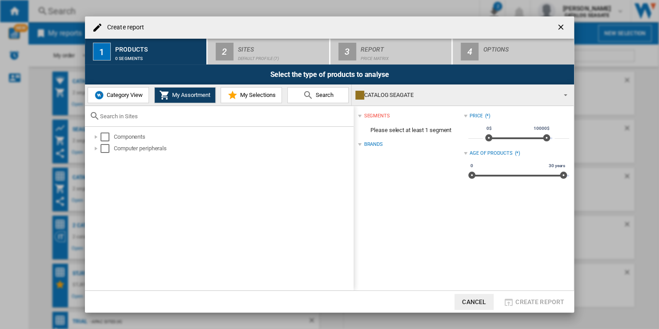
click at [130, 95] on span "Category View" at bounding box center [124, 95] width 38 height 7
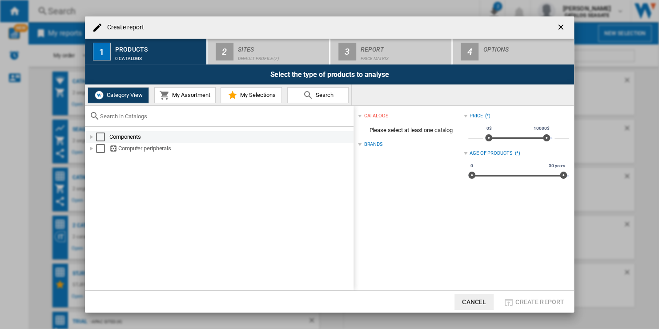
click at [101, 133] on div "Select" at bounding box center [100, 137] width 9 height 9
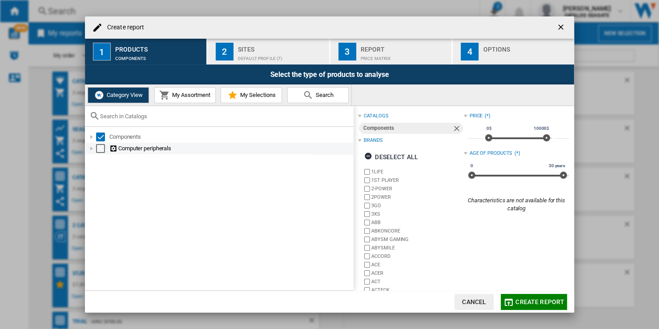
click at [100, 147] on div "Select" at bounding box center [100, 148] width 9 height 9
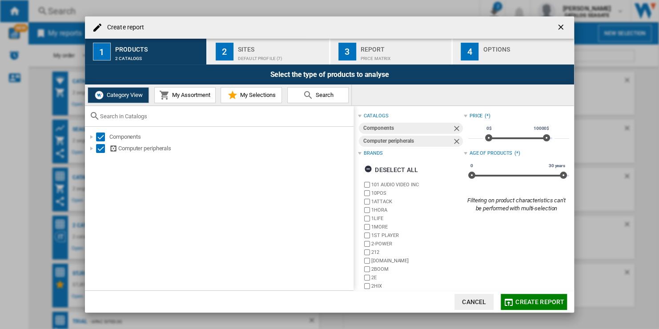
click at [533, 301] on span "Create report" at bounding box center [540, 301] width 49 height 7
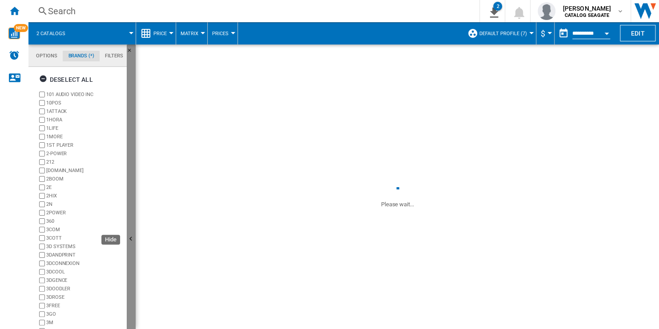
click at [133, 168] on button "Hide" at bounding box center [131, 239] width 9 height 390
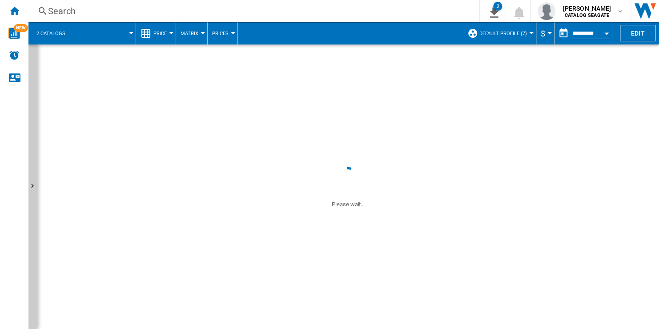
click at [94, 32] on span at bounding box center [104, 33] width 53 height 22
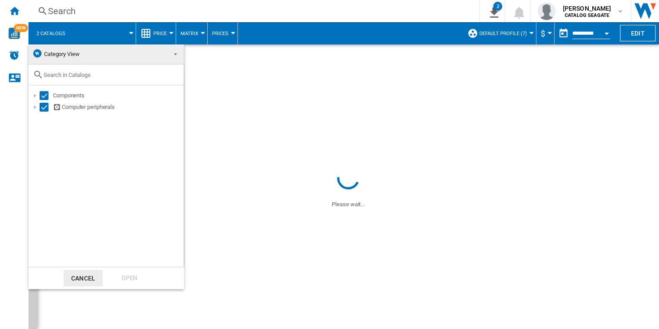
click at [258, 96] on md-backdrop at bounding box center [329, 164] width 659 height 329
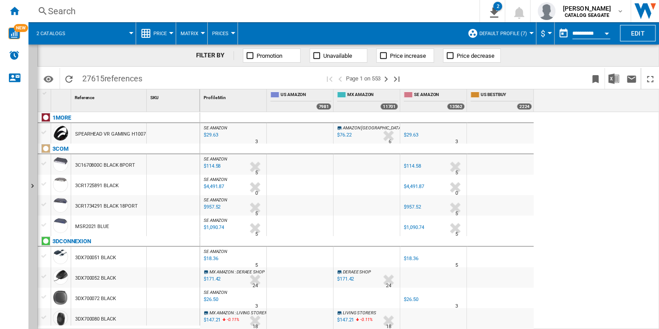
scroll to position [44, 0]
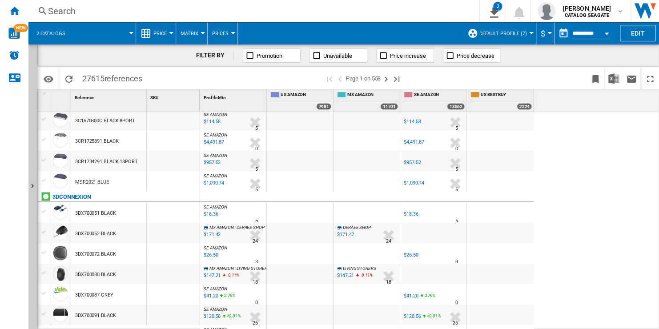
drag, startPoint x: 91, startPoint y: 79, endPoint x: 104, endPoint y: 79, distance: 12.9
click at [104, 79] on span "27615 references" at bounding box center [112, 77] width 69 height 19
